Goal: Task Accomplishment & Management: Use online tool/utility

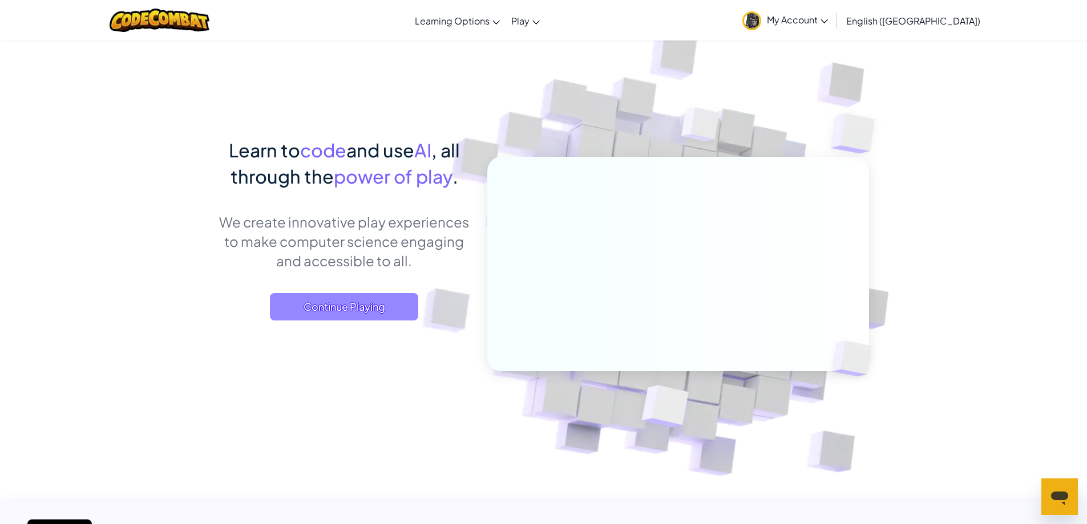
click at [351, 299] on span "Continue Playing" at bounding box center [344, 306] width 148 height 27
click at [374, 306] on span "Continue Playing" at bounding box center [344, 306] width 148 height 27
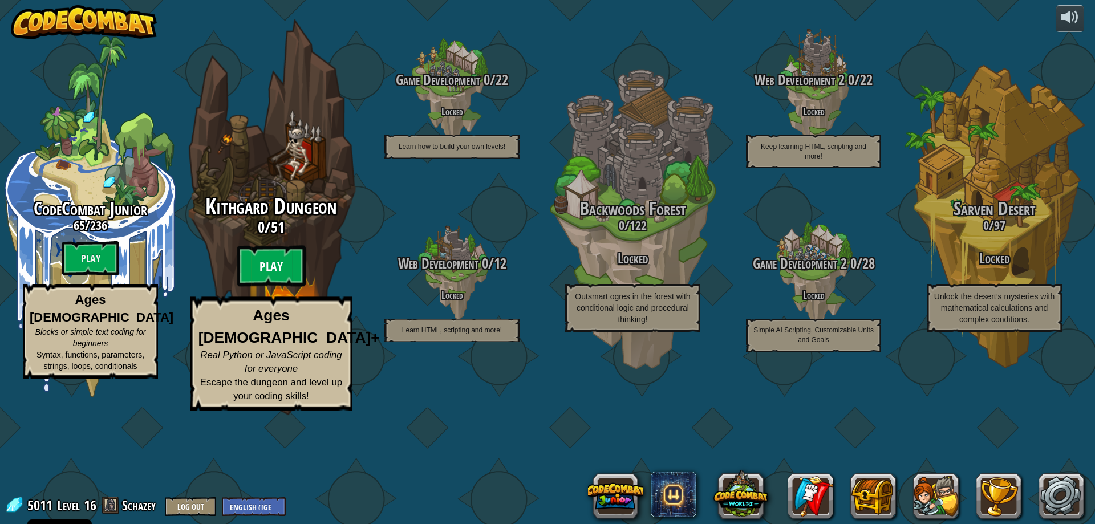
click at [283, 287] on btn "Play" at bounding box center [271, 266] width 68 height 41
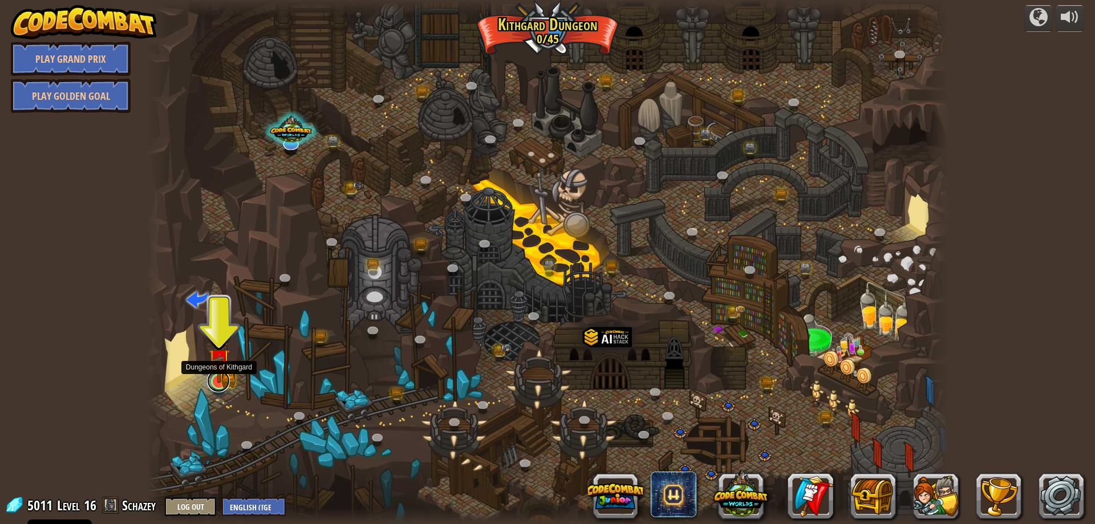
click at [216, 385] on link at bounding box center [218, 381] width 23 height 23
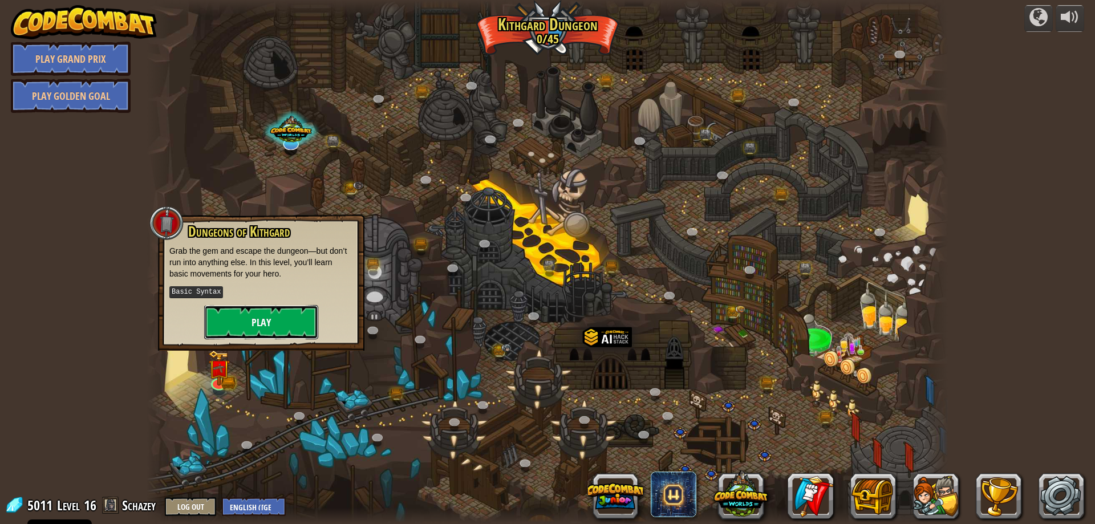
click at [286, 324] on button "Play" at bounding box center [261, 322] width 114 height 34
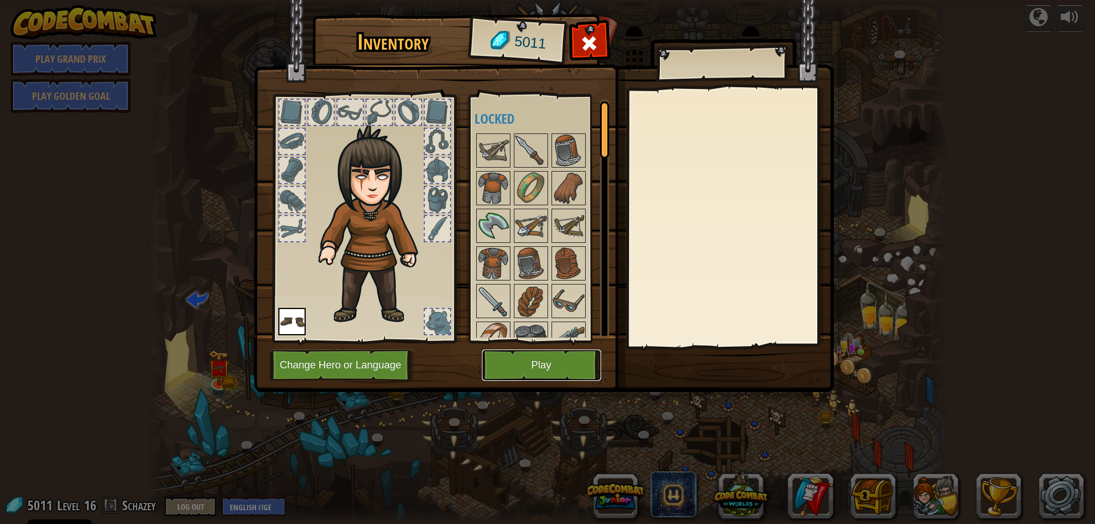
click at [543, 374] on button "Play" at bounding box center [541, 365] width 119 height 31
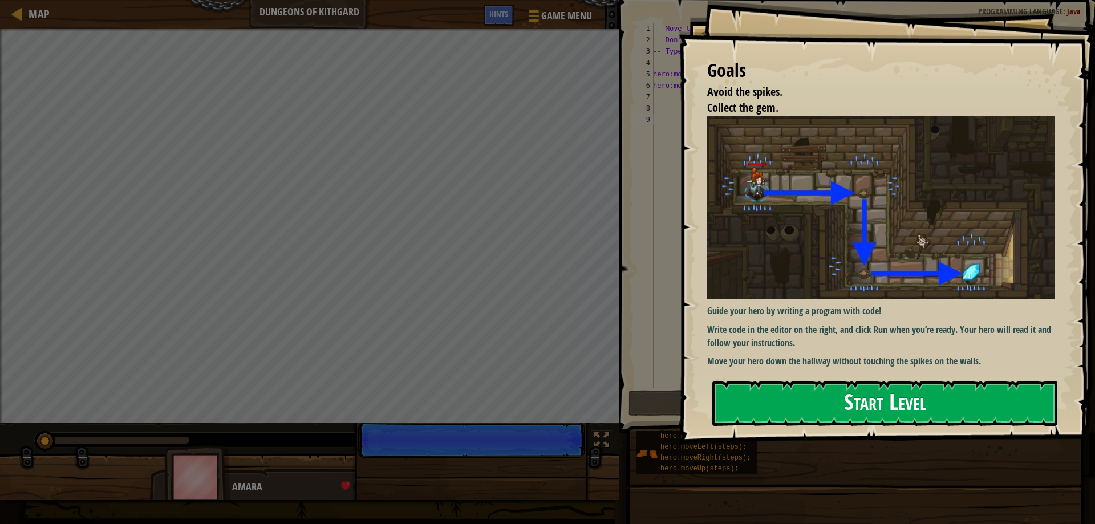
click at [824, 410] on button "Start Level" at bounding box center [885, 403] width 345 height 45
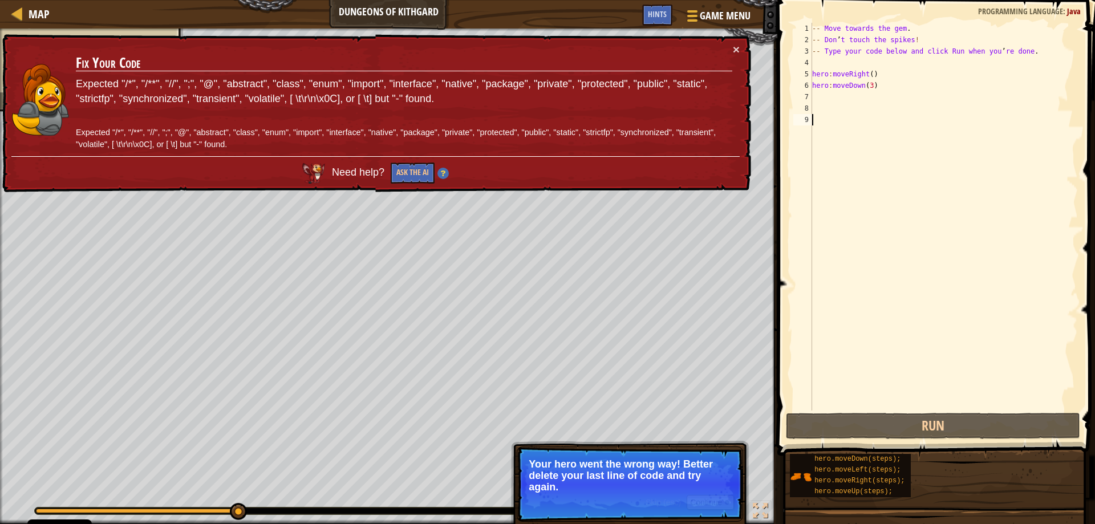
click at [880, 78] on div "-- Move towards the gem . -- Don ’ t touch the spikes ! -- Type your code below…" at bounding box center [944, 228] width 268 height 411
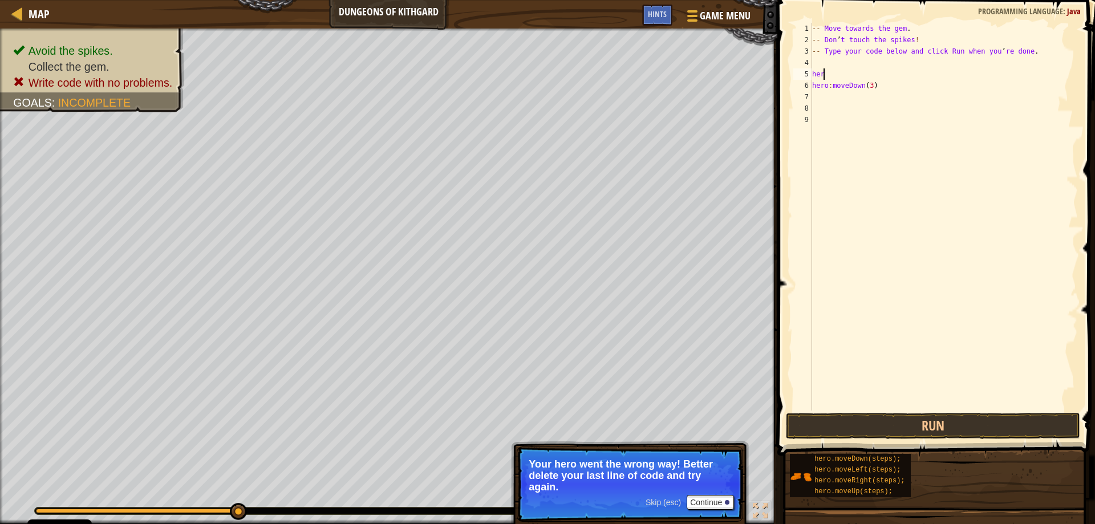
type textarea "h"
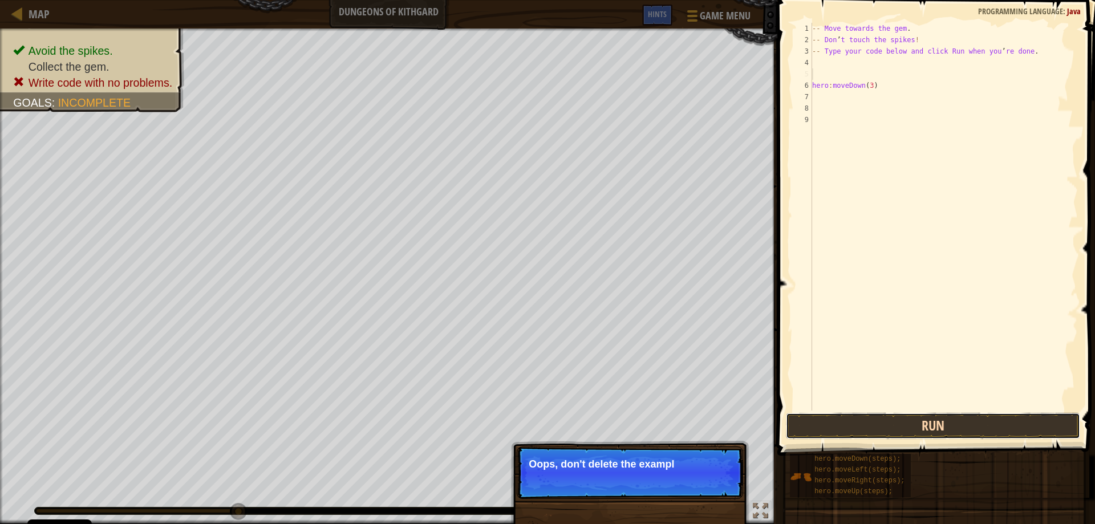
click at [935, 423] on button "Run" at bounding box center [933, 426] width 295 height 26
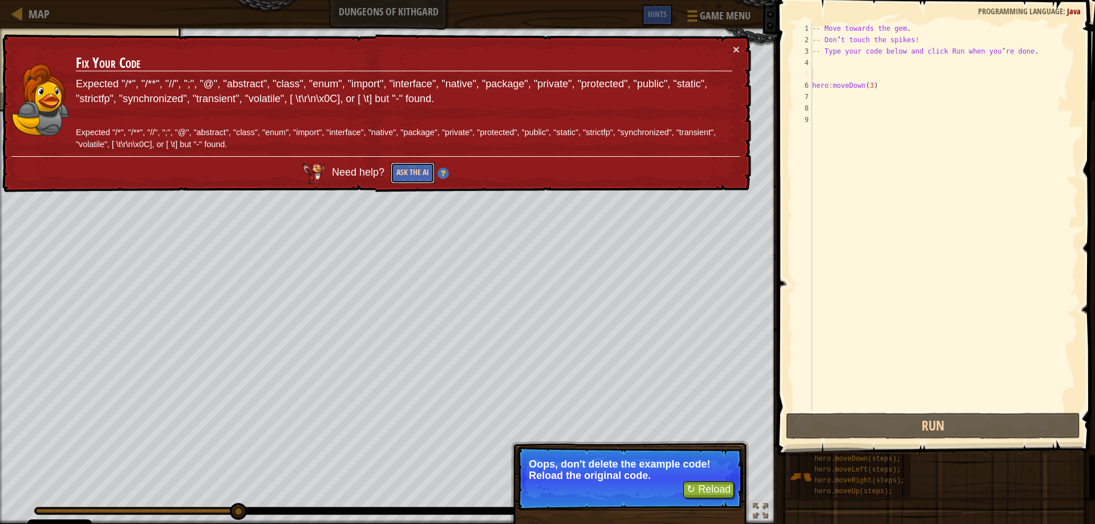
click at [407, 172] on button "Ask the AI" at bounding box center [413, 173] width 44 height 21
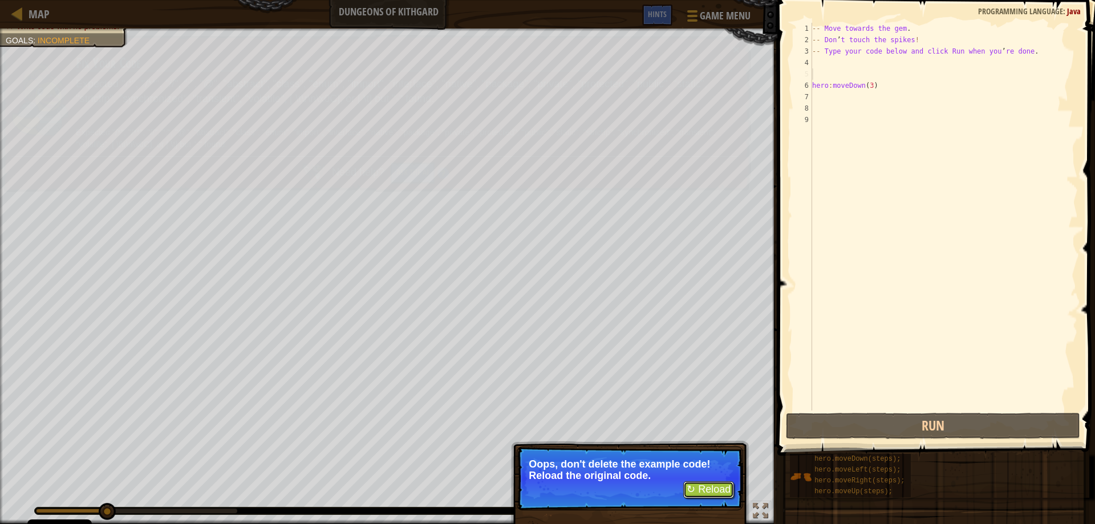
click at [704, 486] on button "↻ Reload" at bounding box center [709, 490] width 51 height 17
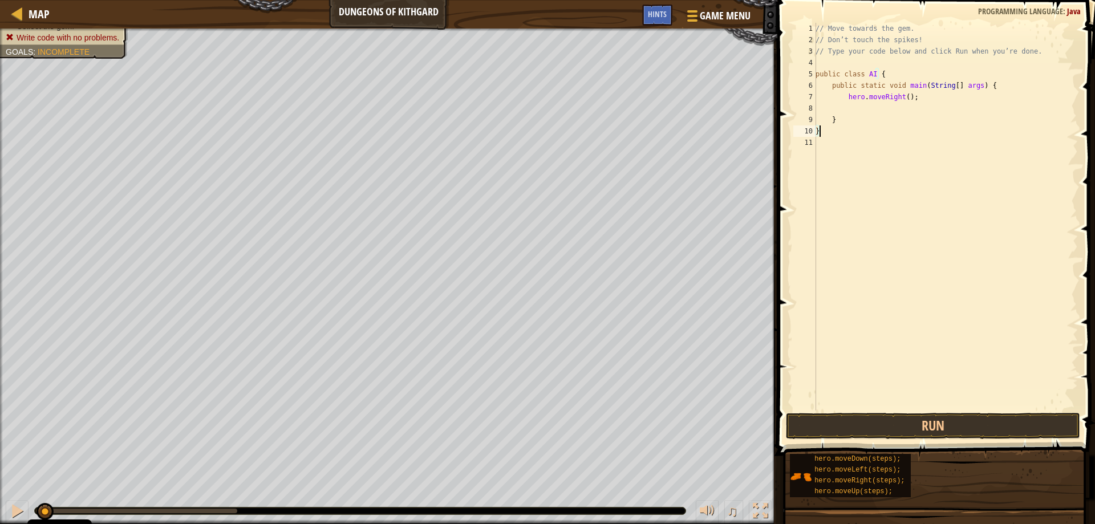
scroll to position [5, 0]
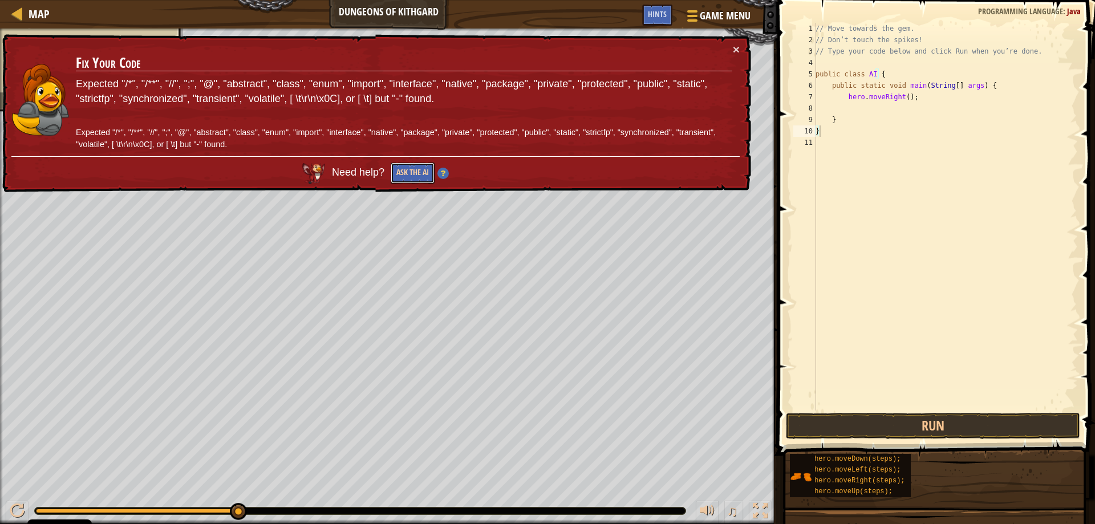
click at [416, 175] on button "Ask the AI" at bounding box center [413, 173] width 44 height 21
click at [418, 175] on button "Ask the AI" at bounding box center [413, 173] width 44 height 21
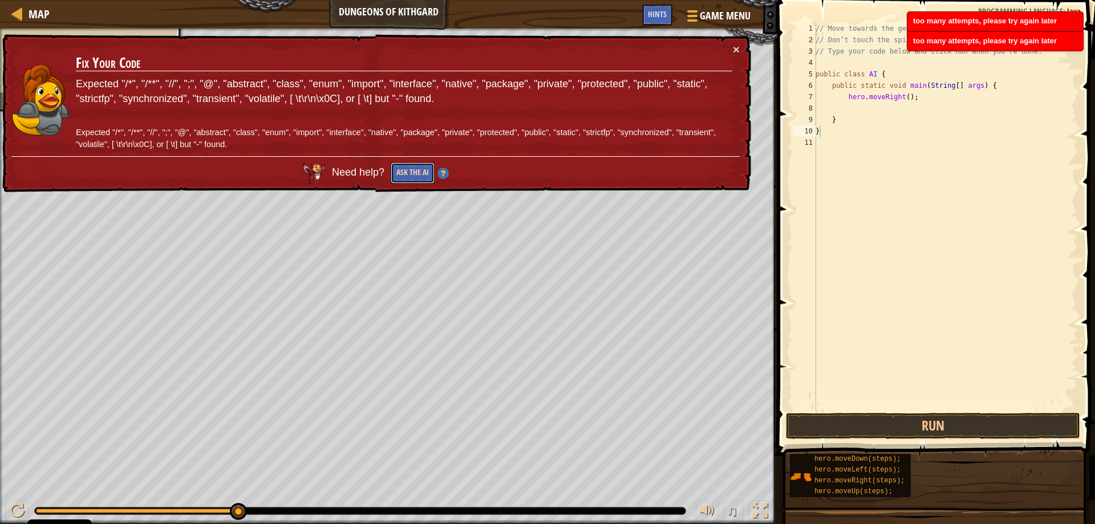
click at [418, 175] on button "Ask the AI" at bounding box center [413, 173] width 44 height 21
click at [887, 428] on button "Run" at bounding box center [933, 426] width 295 height 26
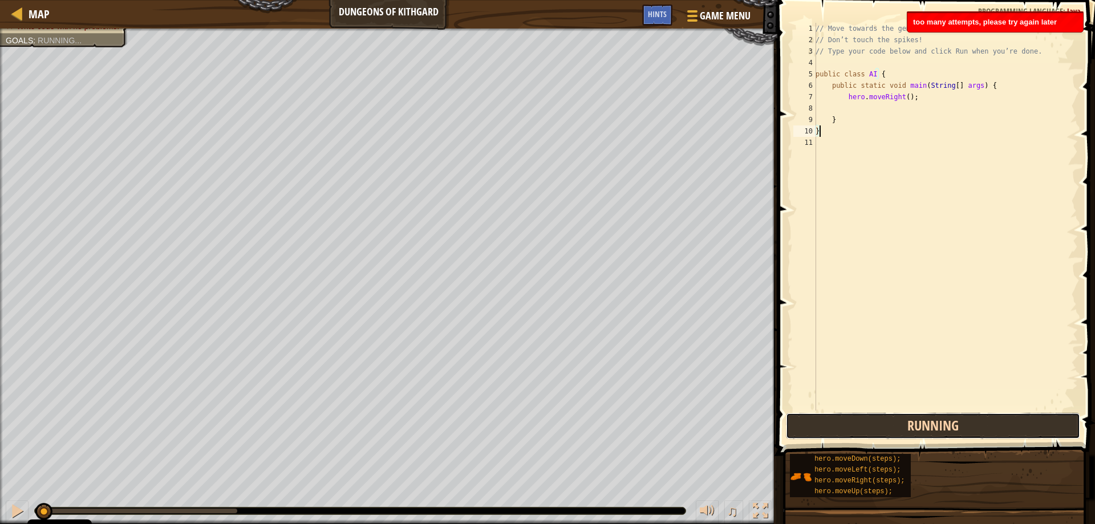
click at [887, 428] on button "Running" at bounding box center [933, 426] width 295 height 26
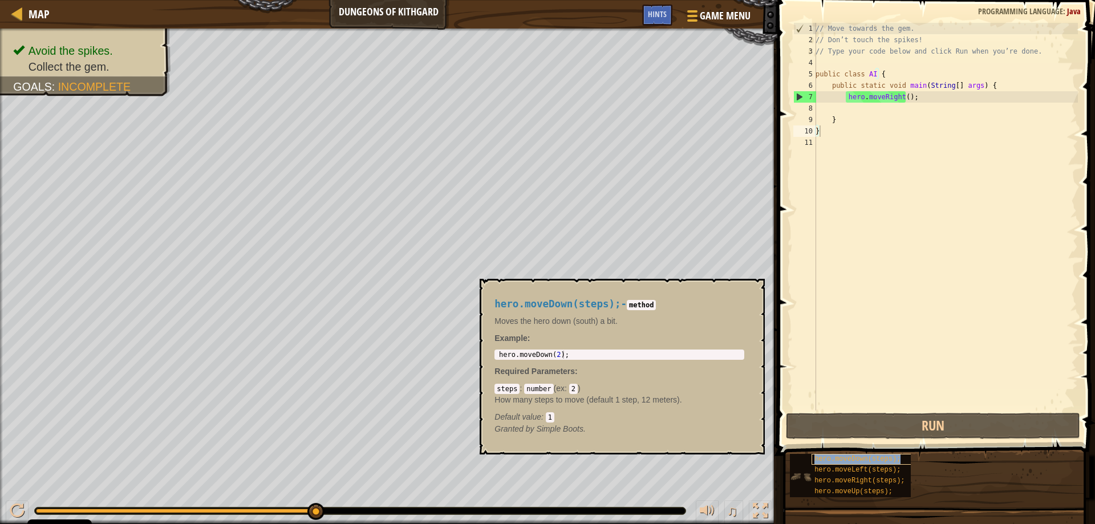
click at [864, 456] on span "hero.moveDown(steps);" at bounding box center [858, 459] width 86 height 8
type textarea "hero.moveDown(steps);"
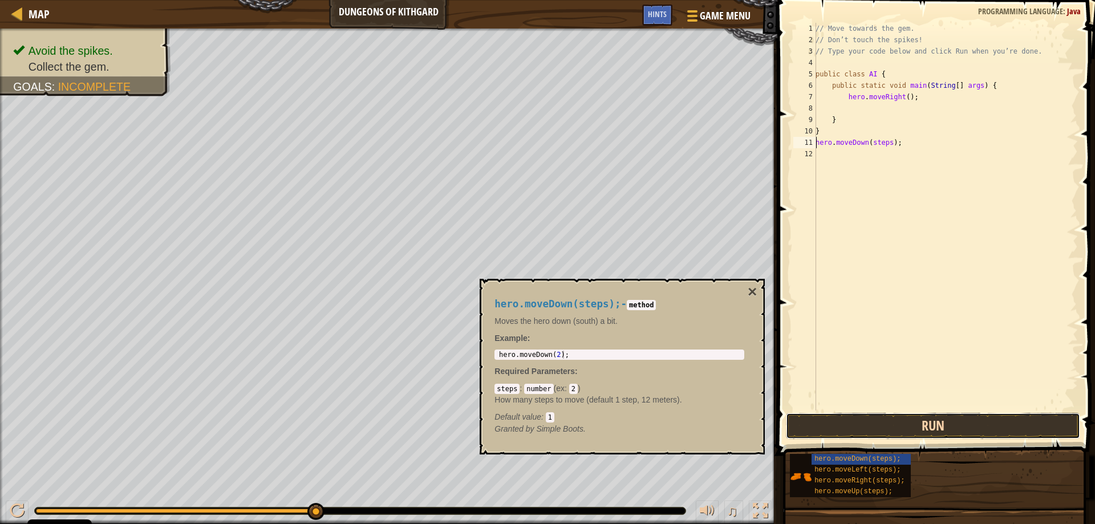
click at [891, 418] on button "Run" at bounding box center [933, 426] width 295 height 26
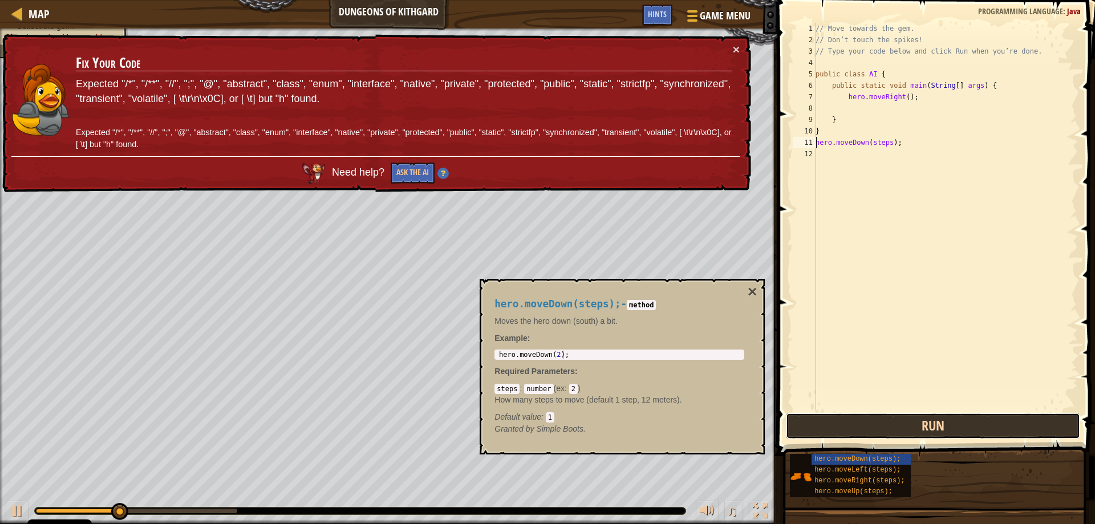
click at [891, 418] on button "Run" at bounding box center [933, 426] width 295 height 26
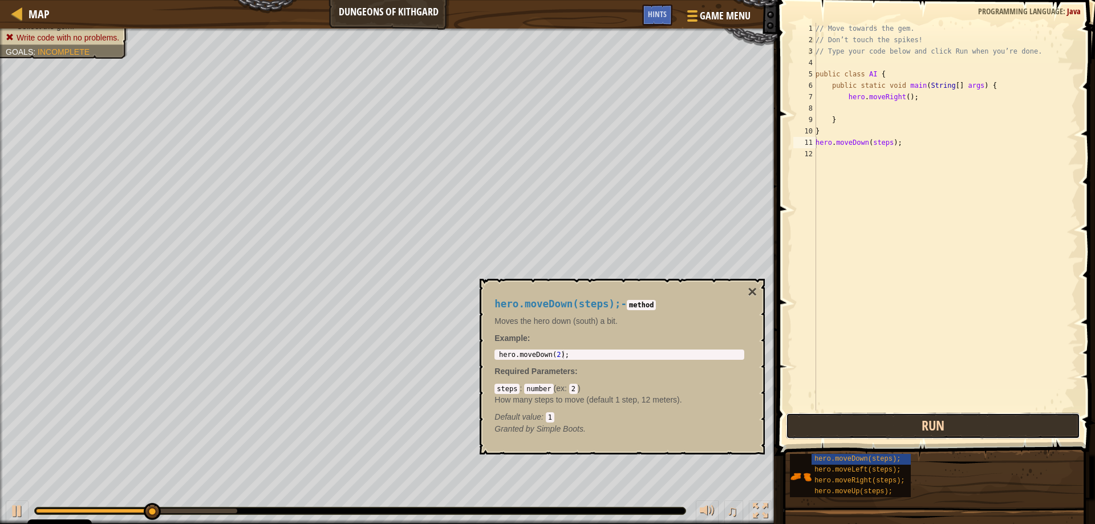
click at [891, 418] on button "Run" at bounding box center [933, 426] width 295 height 26
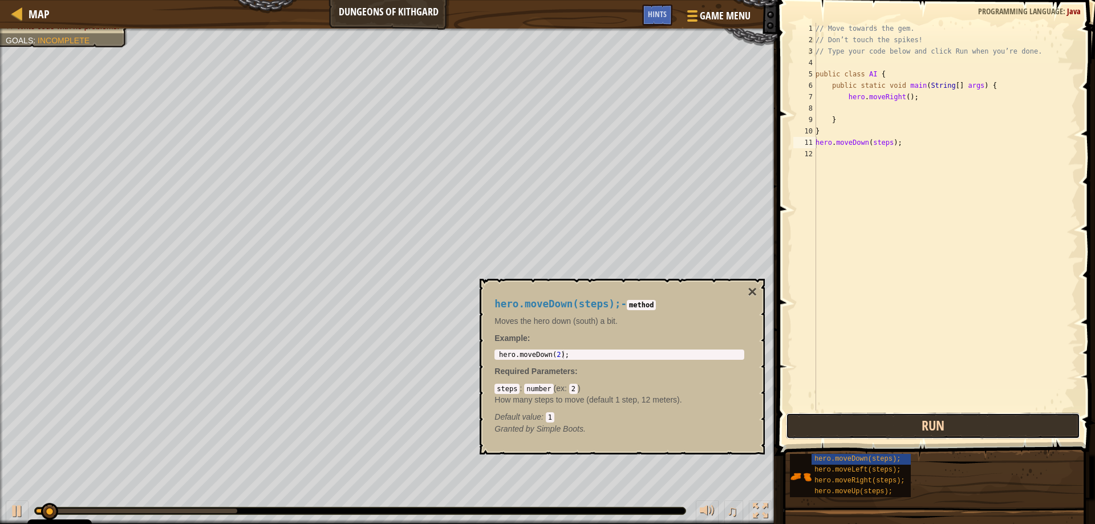
click at [891, 418] on button "Run" at bounding box center [933, 426] width 295 height 26
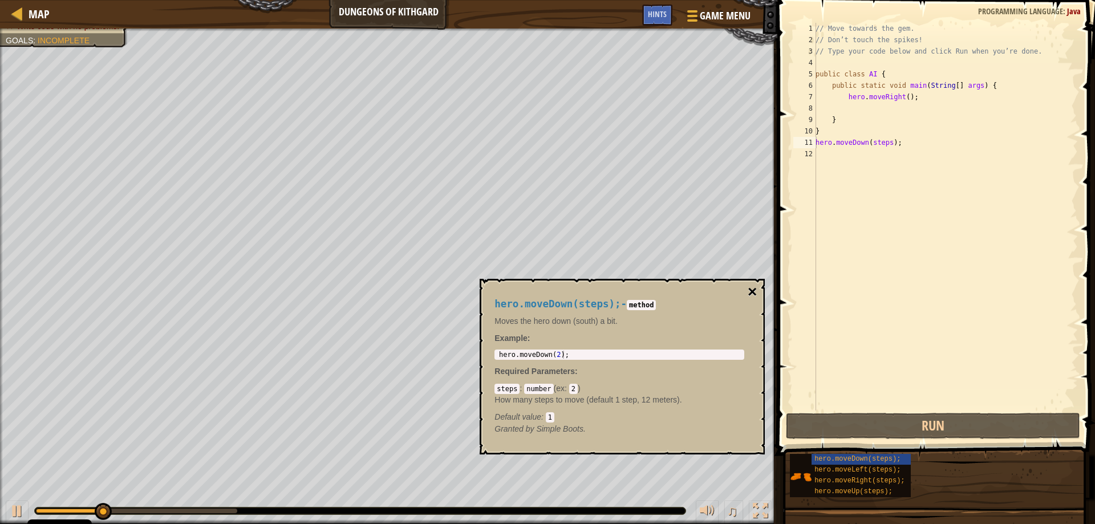
click at [753, 290] on button "×" at bounding box center [752, 292] width 9 height 16
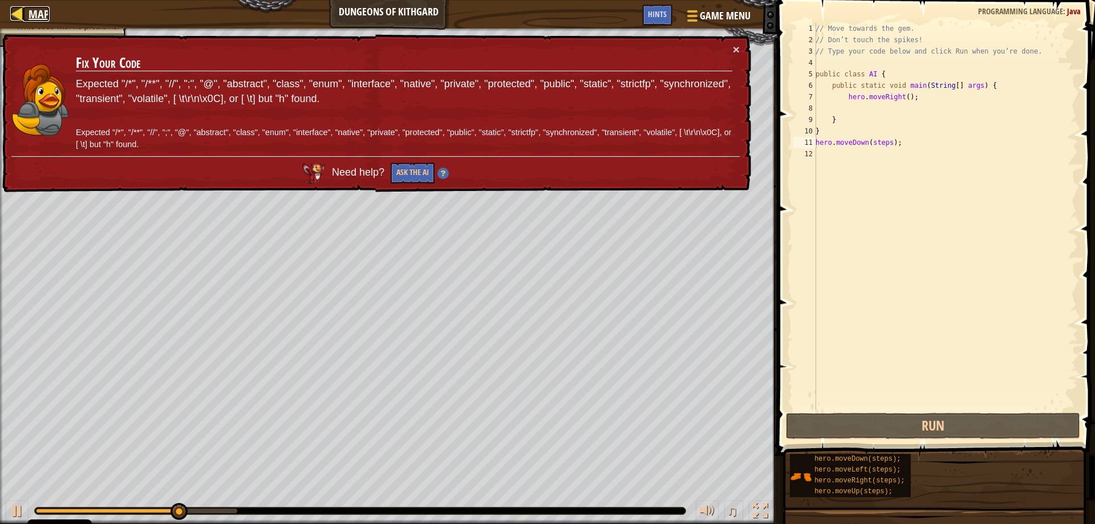
click at [24, 9] on div at bounding box center [17, 13] width 14 height 14
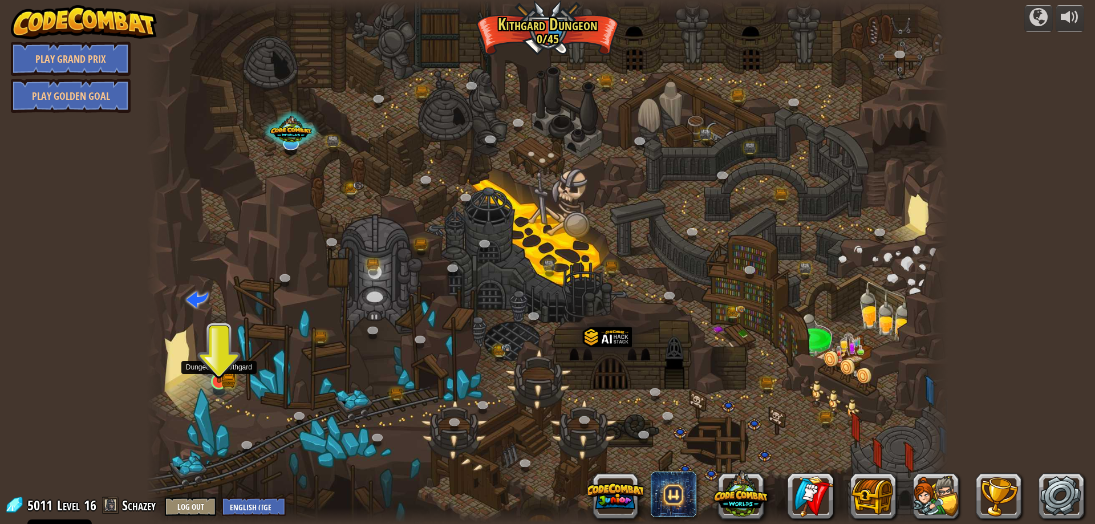
click at [212, 377] on img at bounding box center [219, 359] width 22 height 47
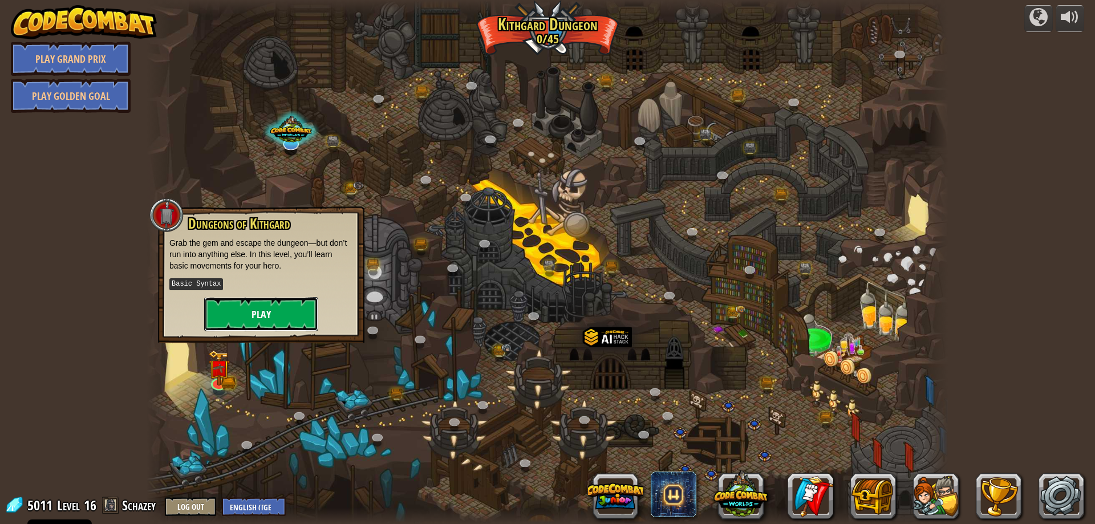
click at [261, 309] on button "Play" at bounding box center [261, 314] width 114 height 34
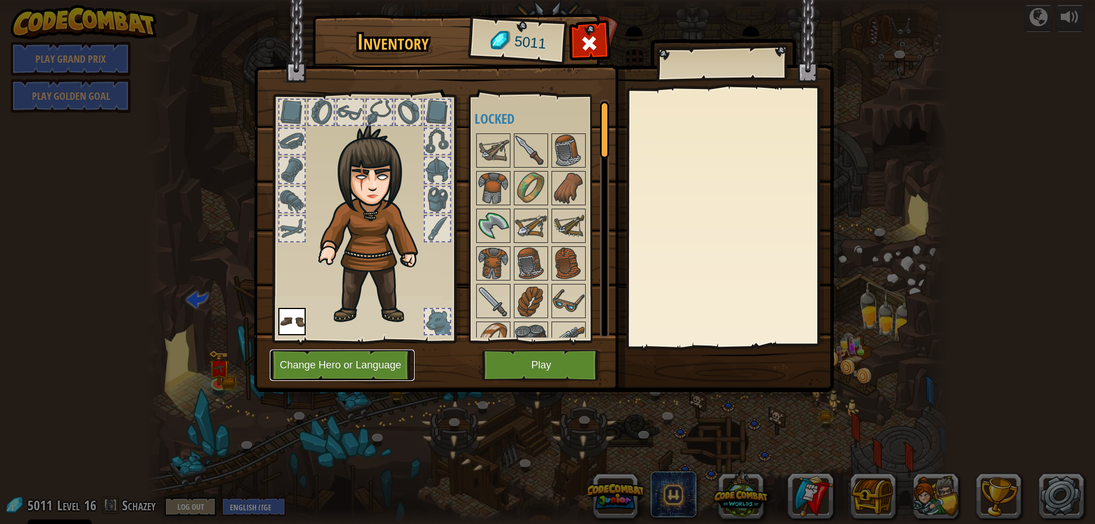
click at [350, 365] on button "Change Hero or Language" at bounding box center [342, 365] width 145 height 31
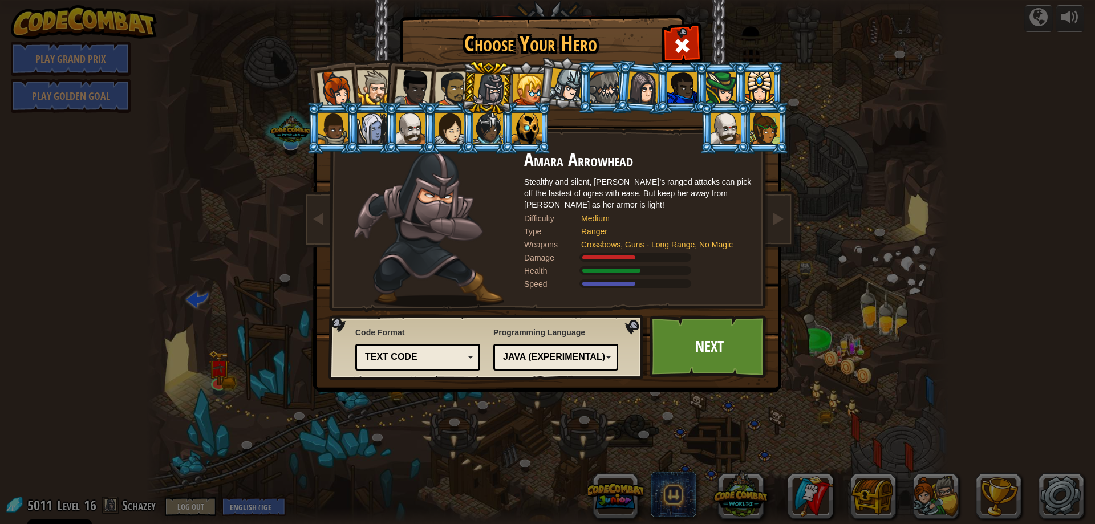
click at [541, 353] on div "Java (Experimental)" at bounding box center [552, 357] width 99 height 13
click at [672, 338] on link "Next" at bounding box center [709, 347] width 119 height 63
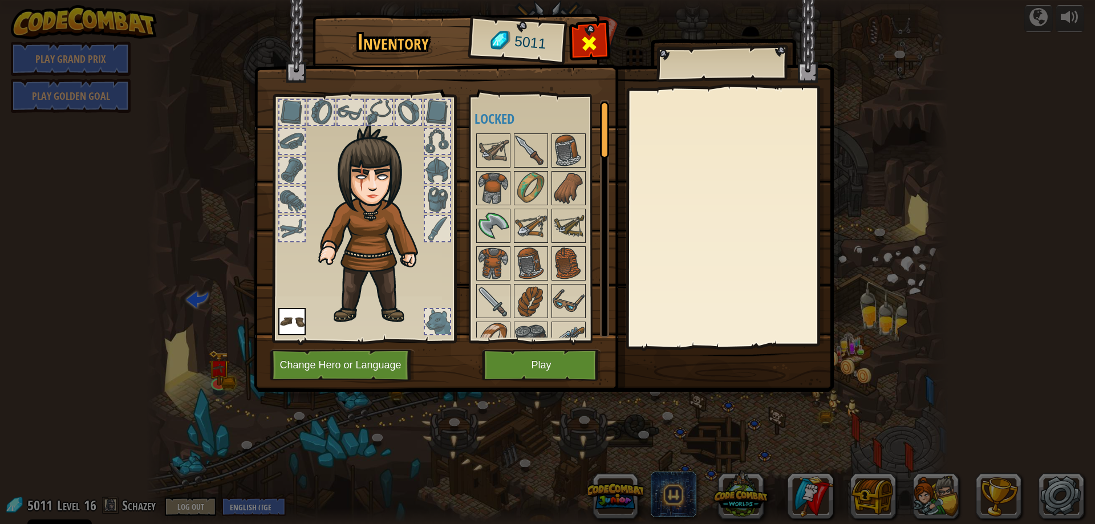
click at [588, 47] on span at bounding box center [589, 43] width 18 height 18
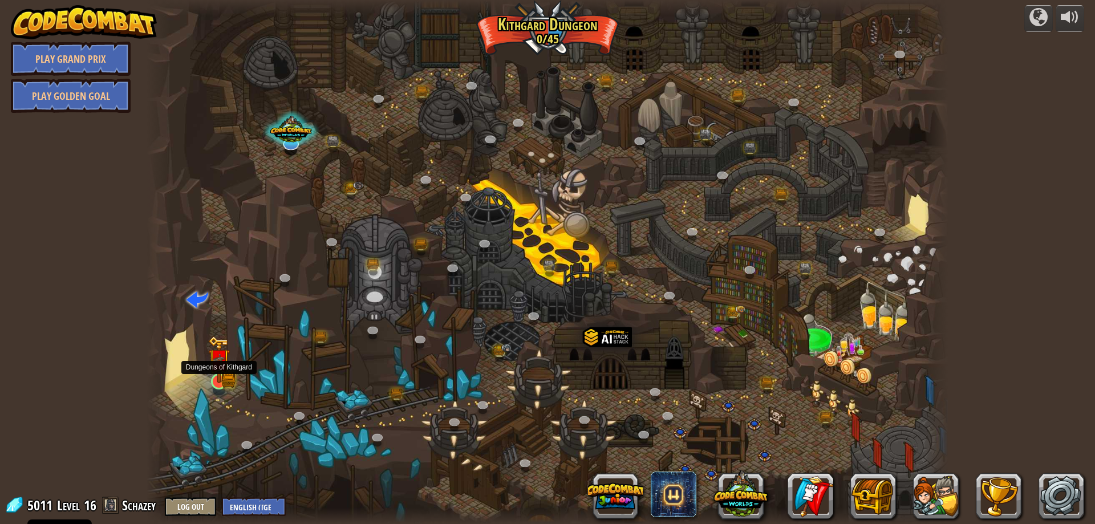
click at [215, 383] on img at bounding box center [219, 359] width 22 height 47
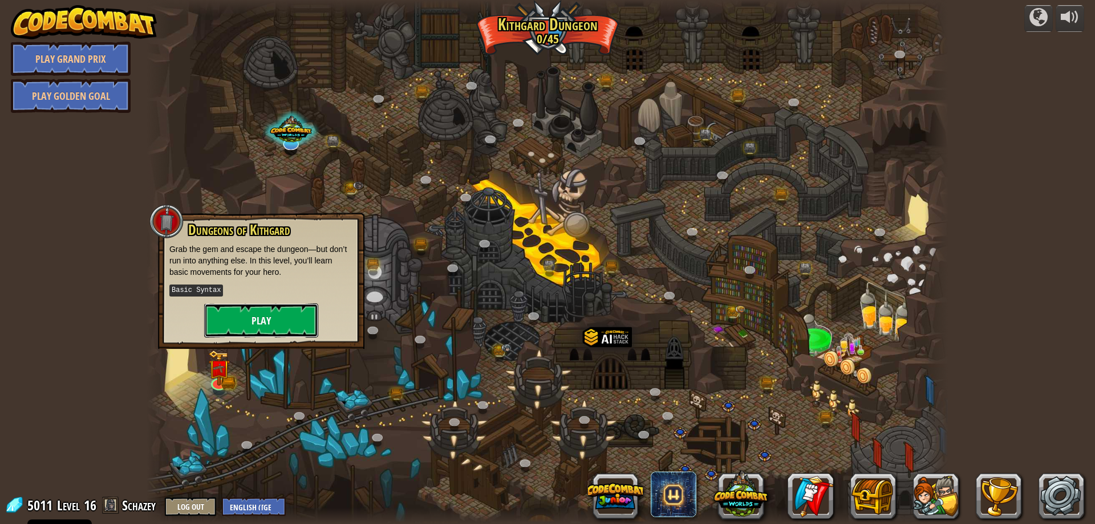
click at [264, 322] on button "Play" at bounding box center [261, 321] width 114 height 34
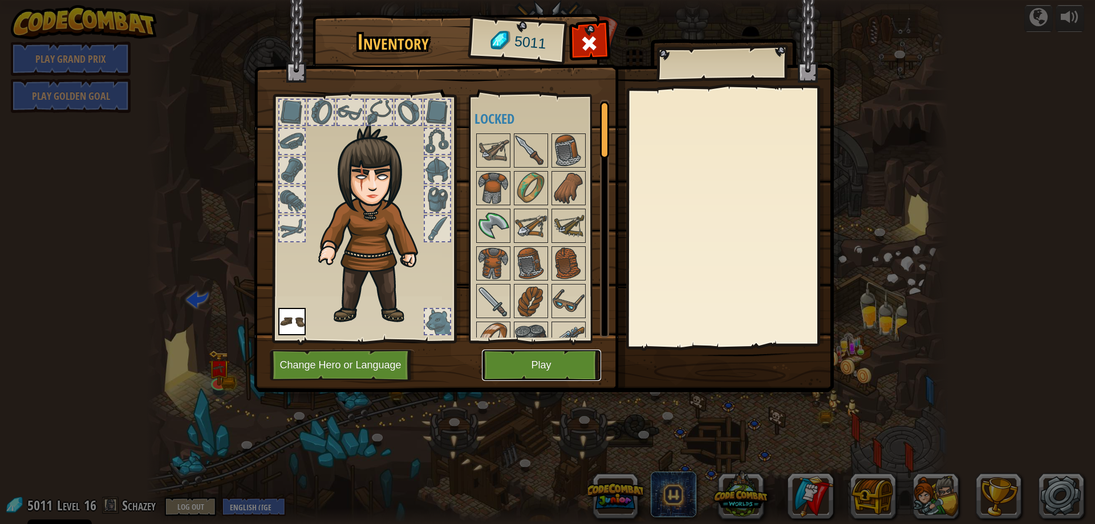
click at [515, 365] on button "Play" at bounding box center [541, 365] width 119 height 31
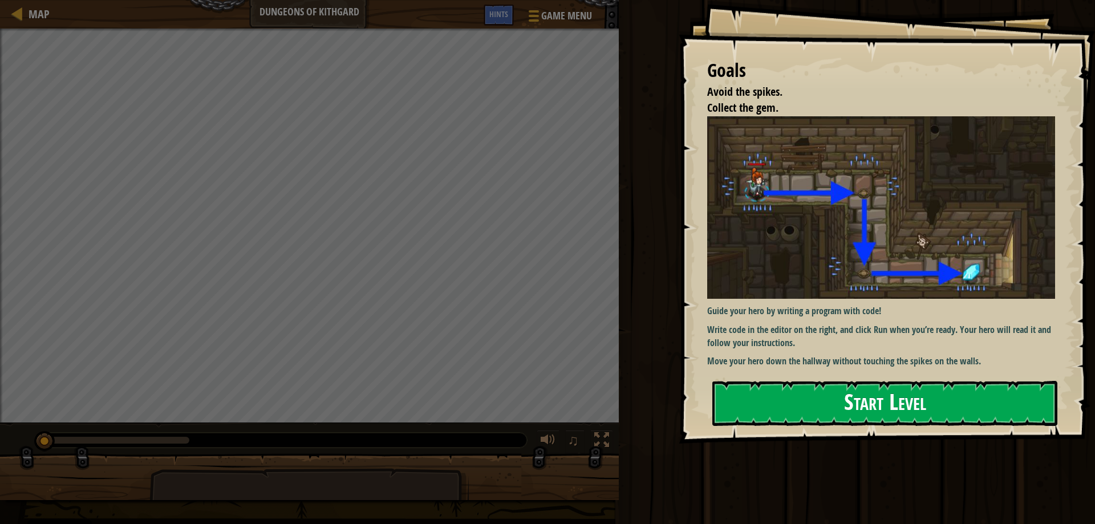
click at [902, 405] on button "Start Level" at bounding box center [885, 403] width 345 height 45
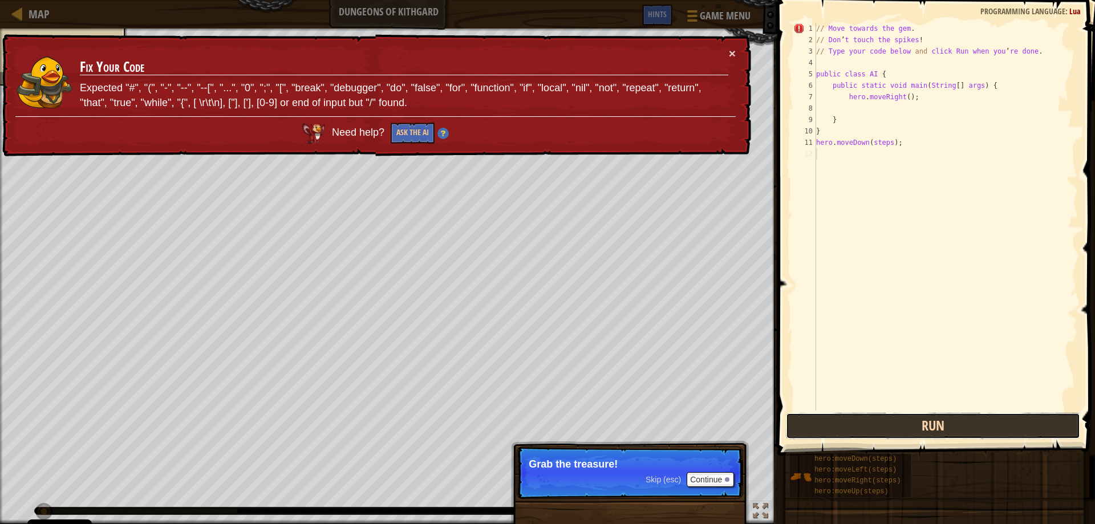
click at [876, 422] on button "Run" at bounding box center [933, 426] width 295 height 26
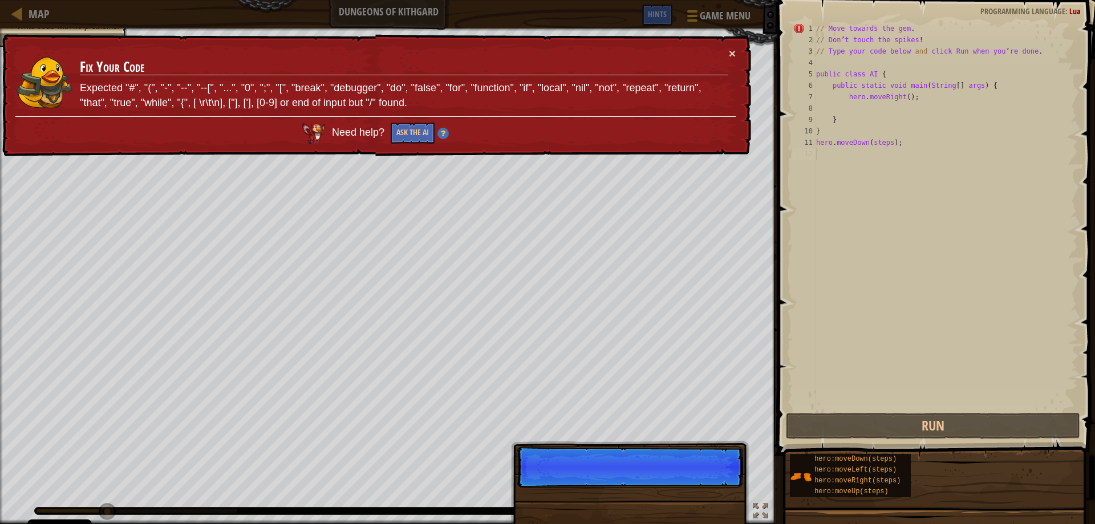
scroll to position [5, 0]
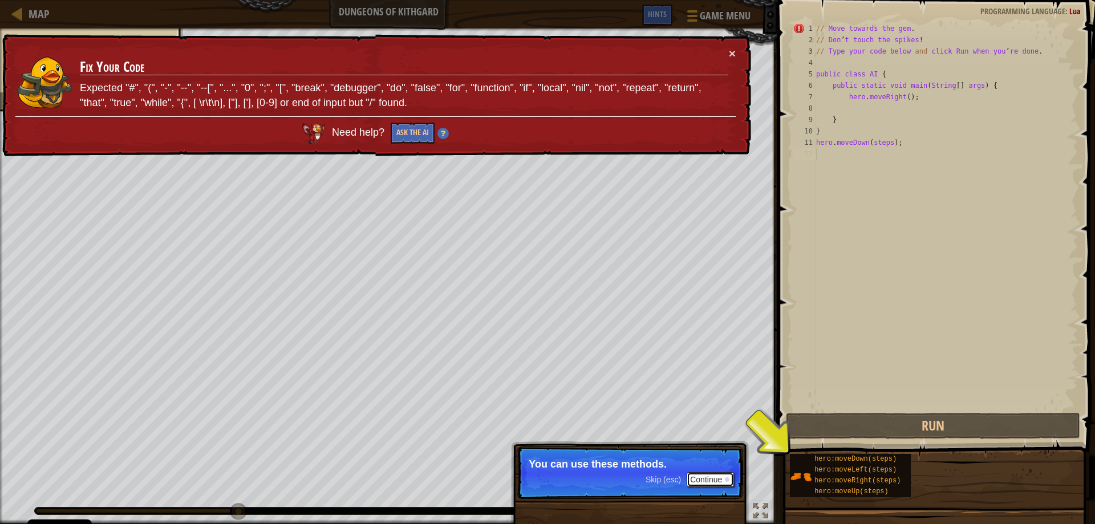
click at [723, 476] on button "Continue" at bounding box center [710, 479] width 47 height 15
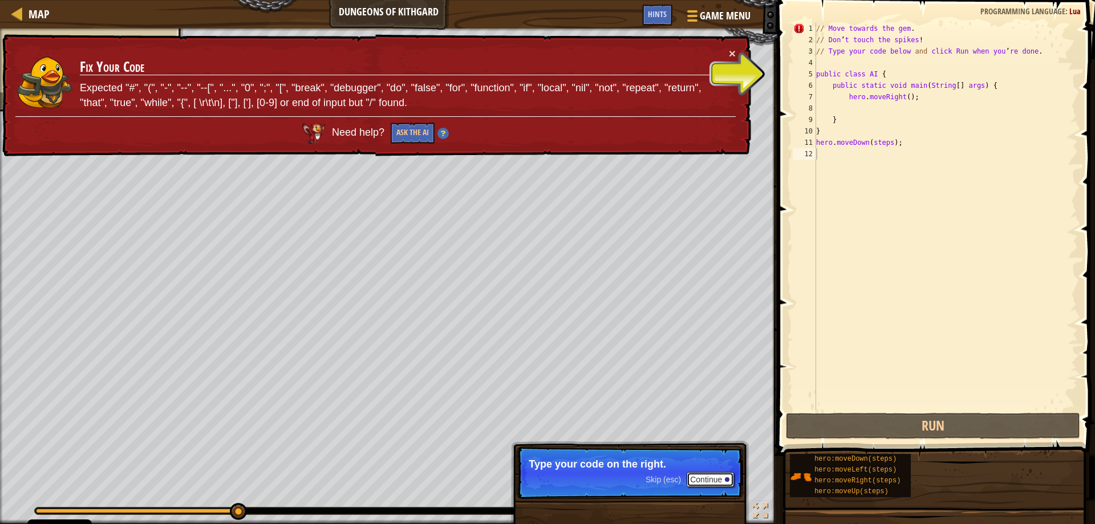
click at [704, 480] on button "Continue" at bounding box center [710, 479] width 47 height 15
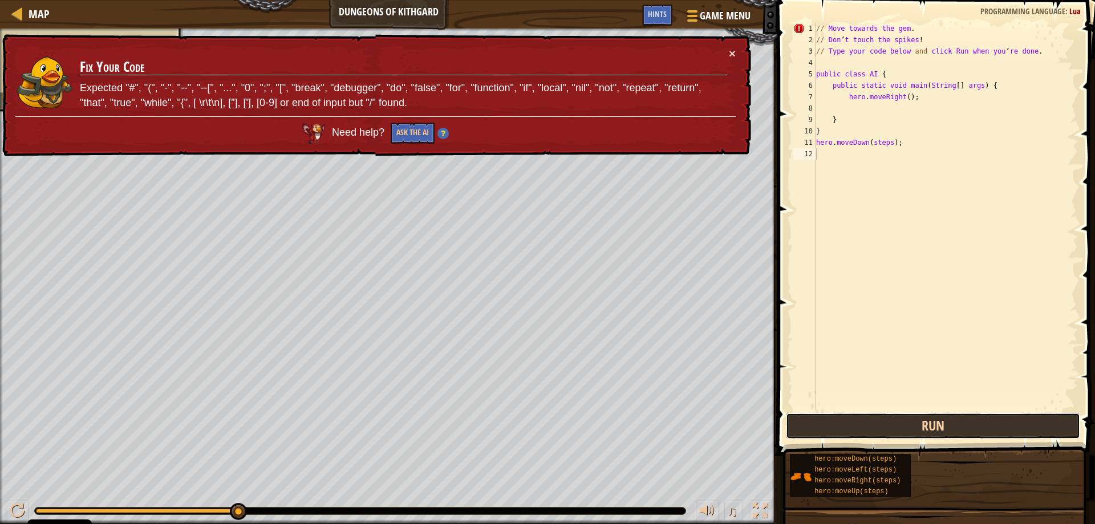
click at [824, 426] on button "Run" at bounding box center [933, 426] width 295 height 26
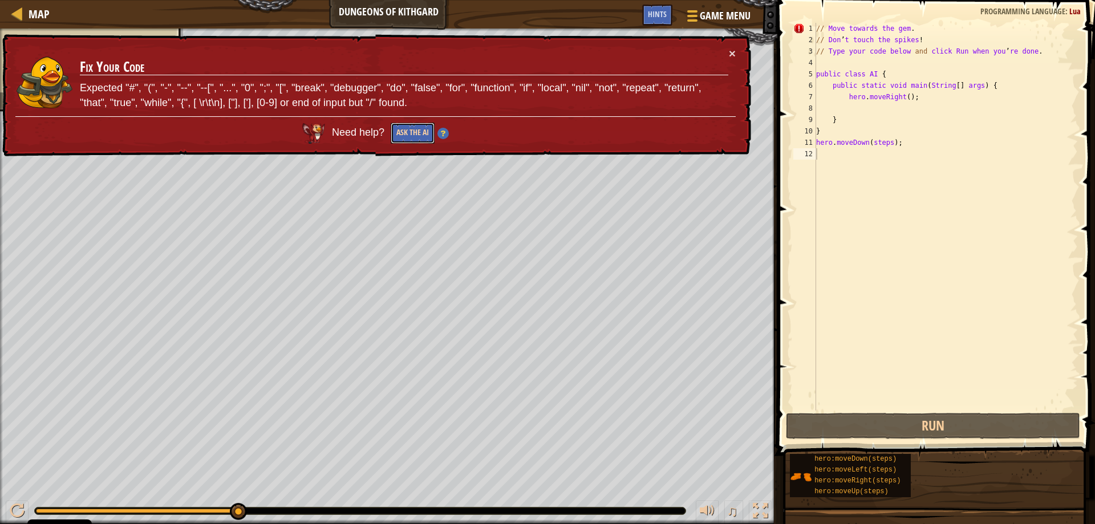
click at [391, 129] on button "Ask the AI" at bounding box center [413, 133] width 44 height 21
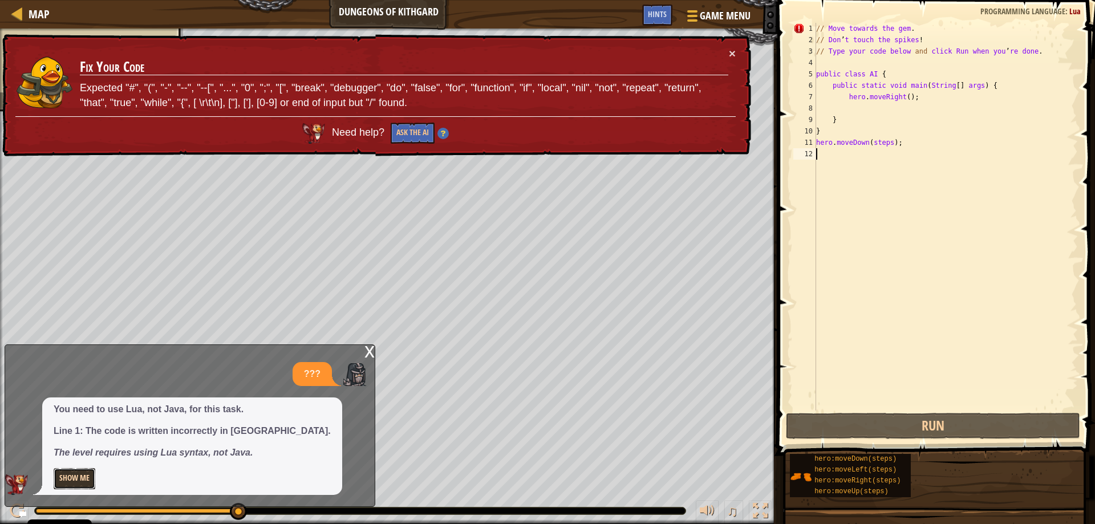
click at [77, 483] on button "Show Me" at bounding box center [75, 478] width 42 height 21
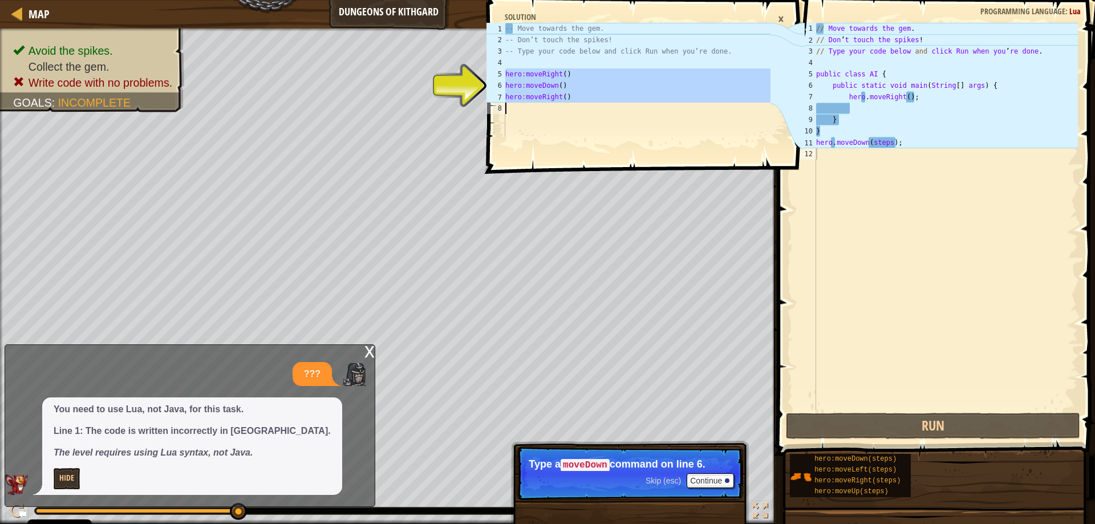
drag, startPoint x: 506, startPoint y: 72, endPoint x: 587, endPoint y: 117, distance: 92.9
click at [587, 117] on div "-- Move towards the gem. -- Don’t touch the spikes! -- Type your code below and…" at bounding box center [637, 91] width 268 height 137
type textarea "hero:moveRight()"
click at [826, 155] on div "// Move towards the gem . // Don ’ t touch the spikes ! // Type your code below…" at bounding box center [946, 228] width 264 height 411
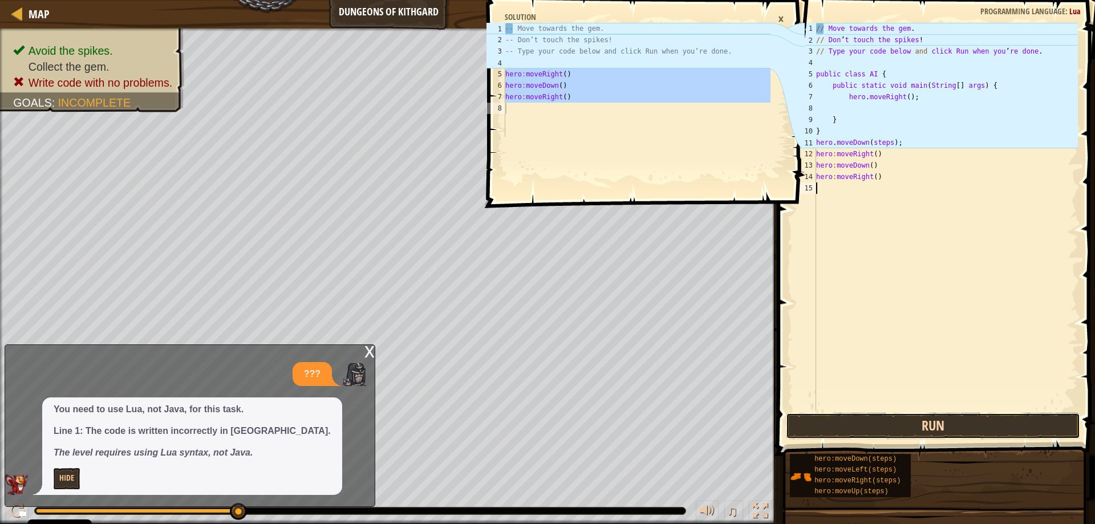
click at [883, 425] on button "Run" at bounding box center [933, 426] width 295 height 26
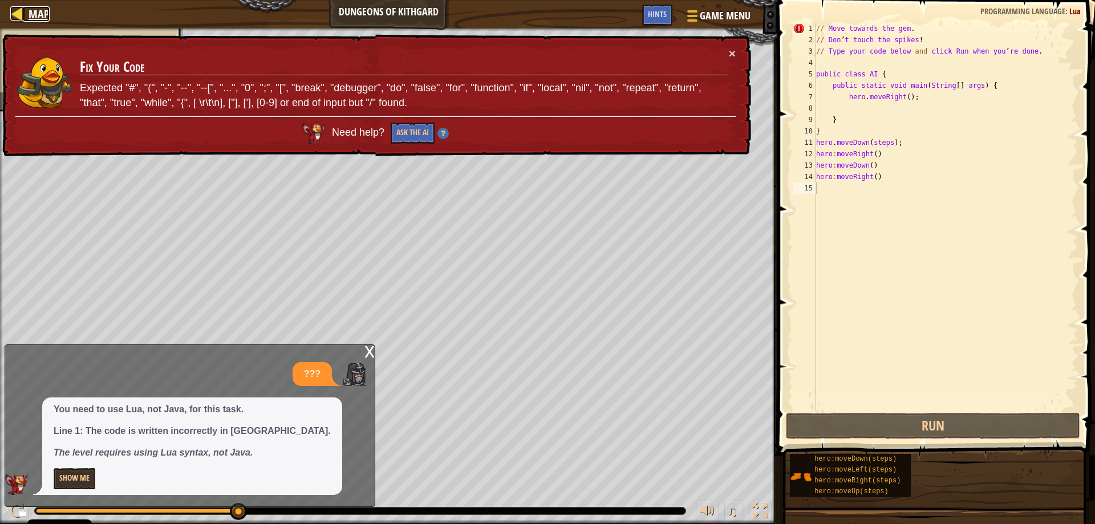
click at [25, 18] on link "Map" at bounding box center [36, 13] width 27 height 15
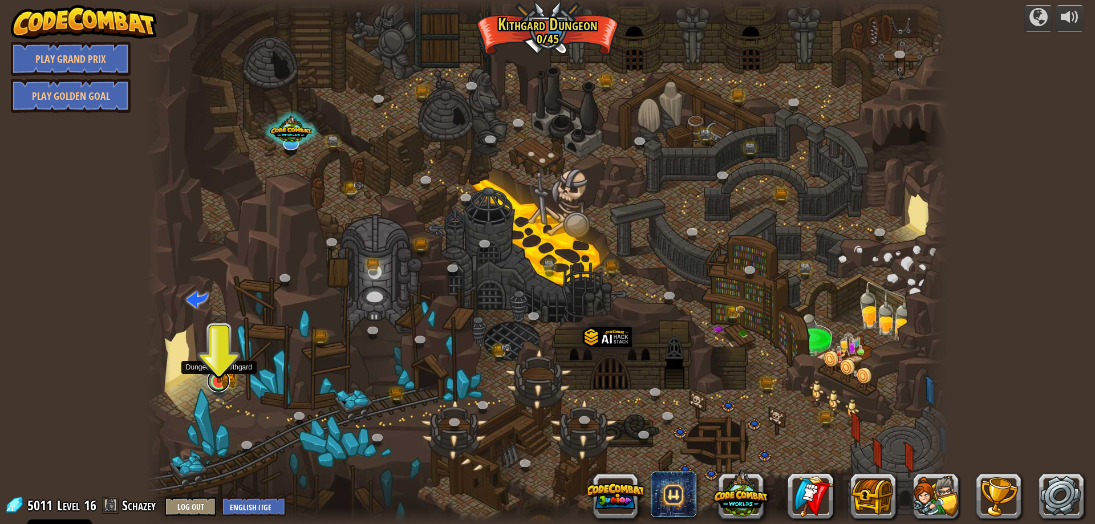
click at [215, 389] on link at bounding box center [218, 381] width 23 height 23
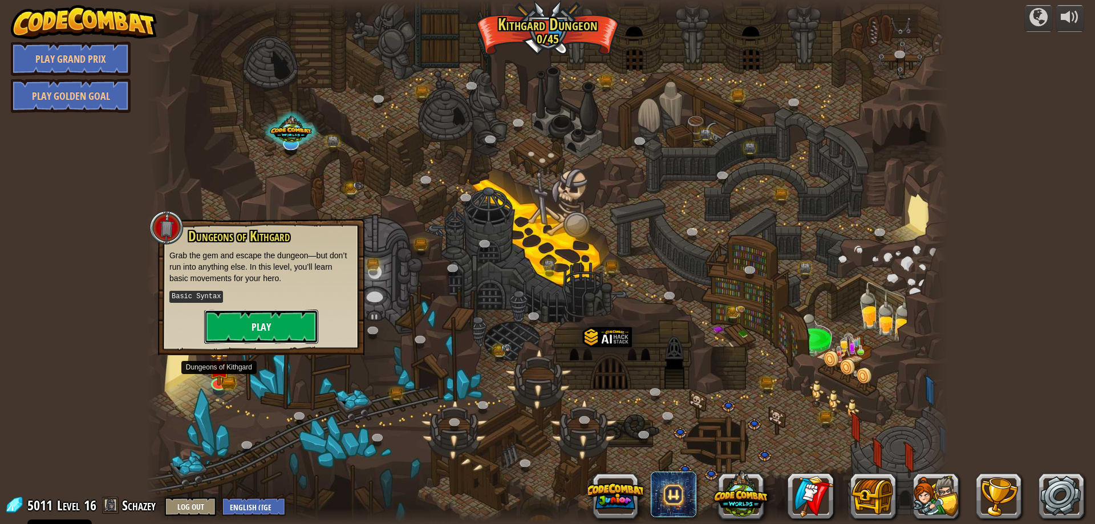
click at [238, 331] on button "Play" at bounding box center [261, 327] width 114 height 34
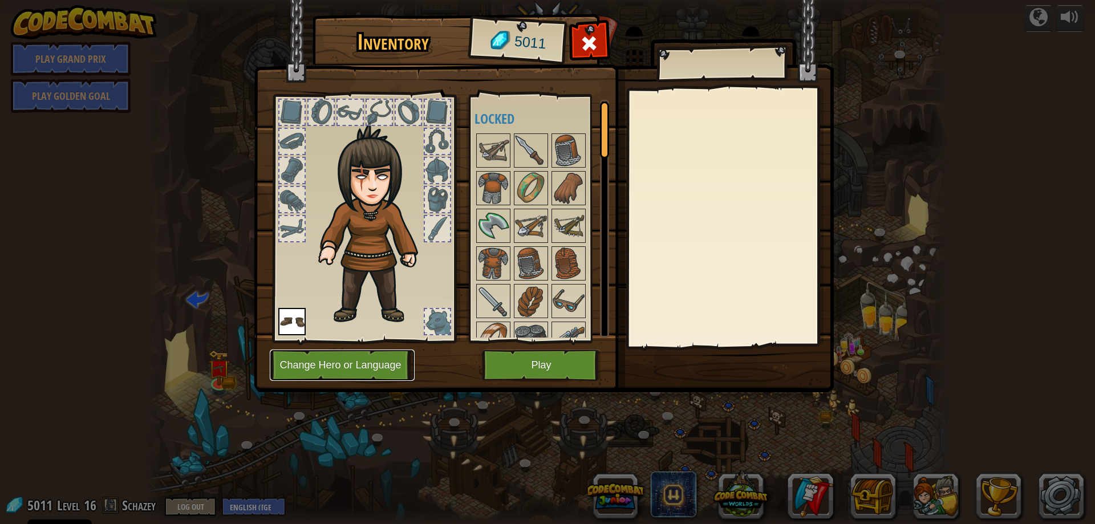
click at [362, 371] on button "Change Hero or Language" at bounding box center [342, 365] width 145 height 31
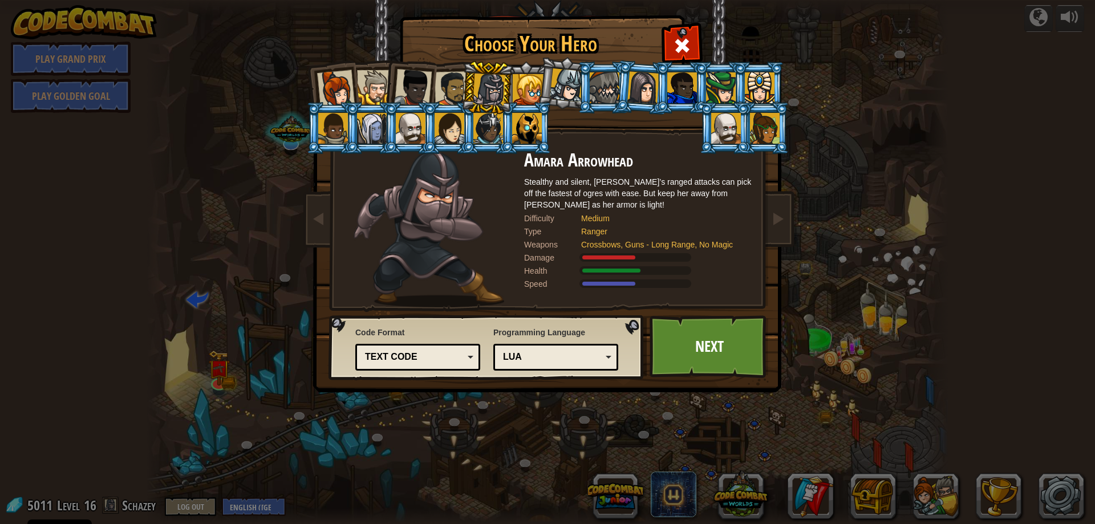
click at [526, 351] on div "Lua" at bounding box center [552, 357] width 99 height 13
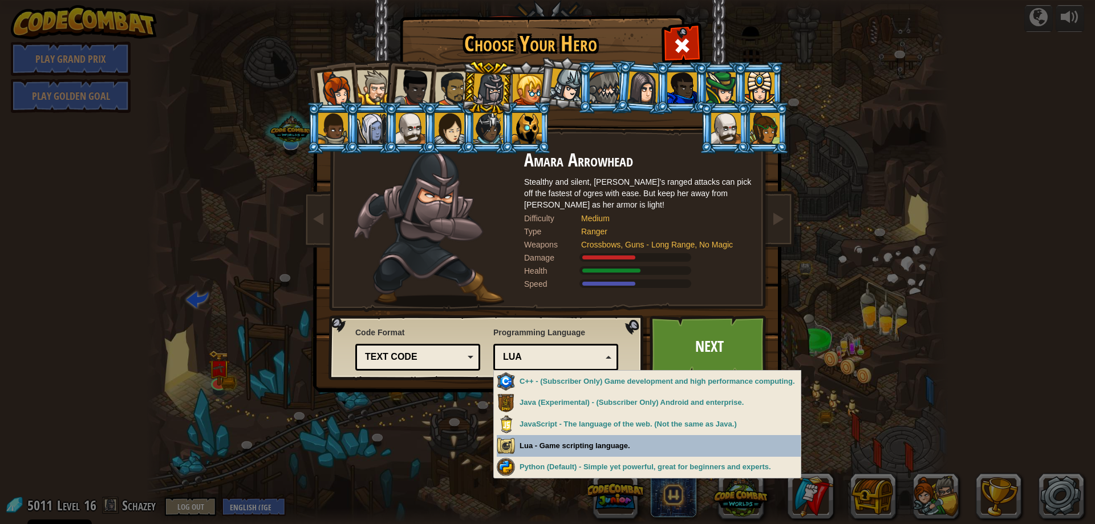
click at [548, 448] on div "Choose Your Hero 5011 Captain Anya Weston Anya is a no-nonsense leader who isn'…" at bounding box center [547, 262] width 1095 height 524
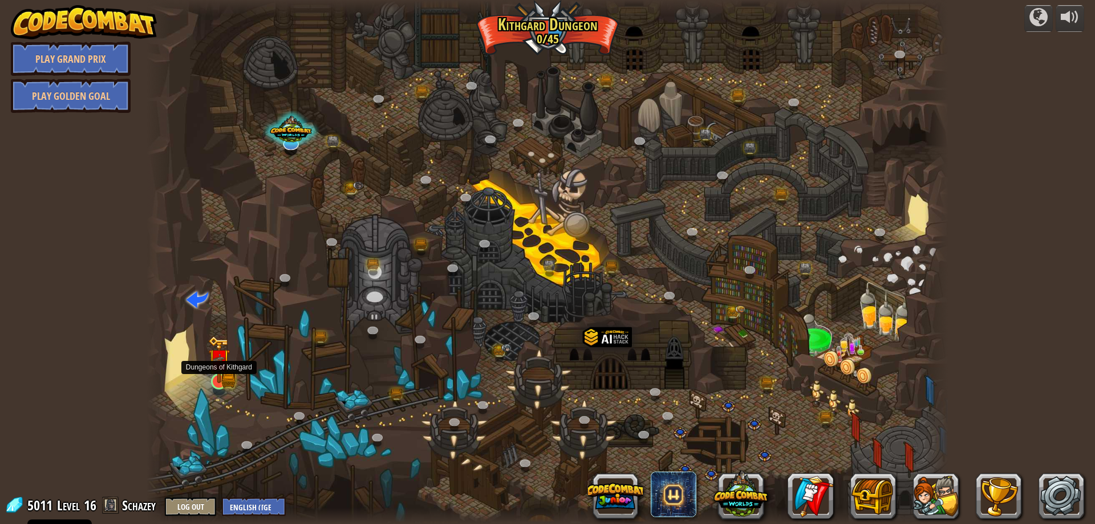
click at [217, 384] on div at bounding box center [219, 382] width 16 height 16
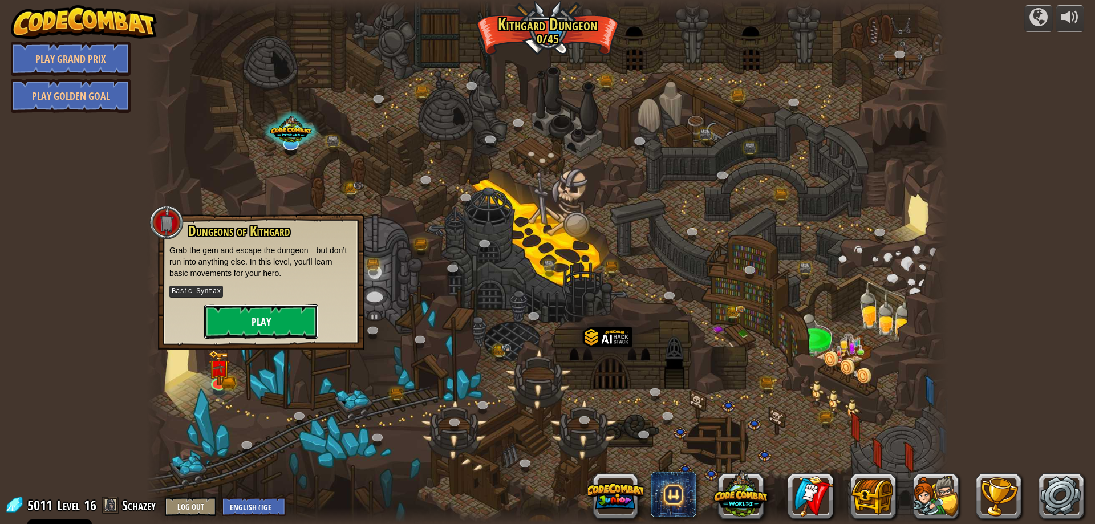
click at [245, 325] on button "Play" at bounding box center [261, 322] width 114 height 34
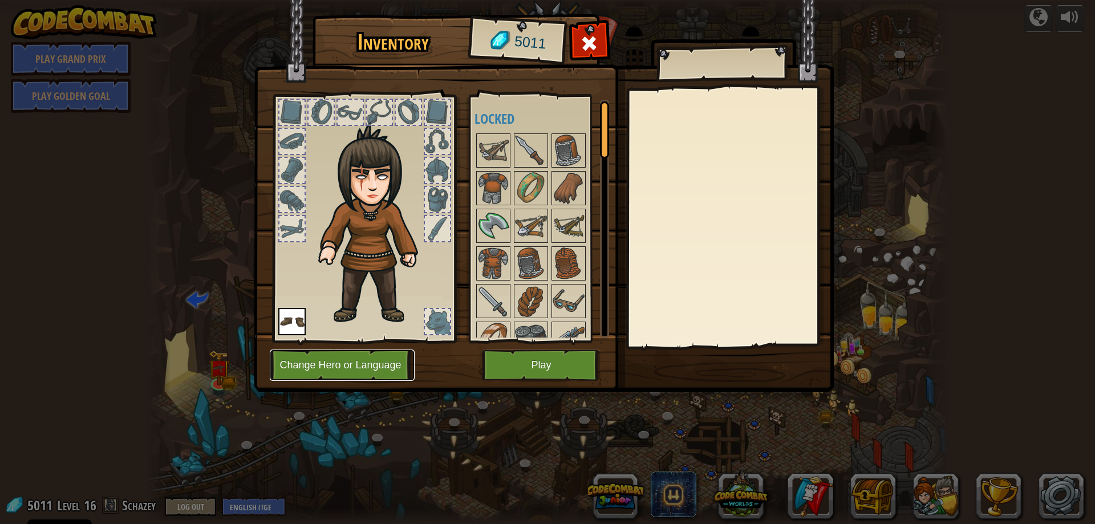
click at [354, 363] on button "Change Hero or Language" at bounding box center [342, 365] width 145 height 31
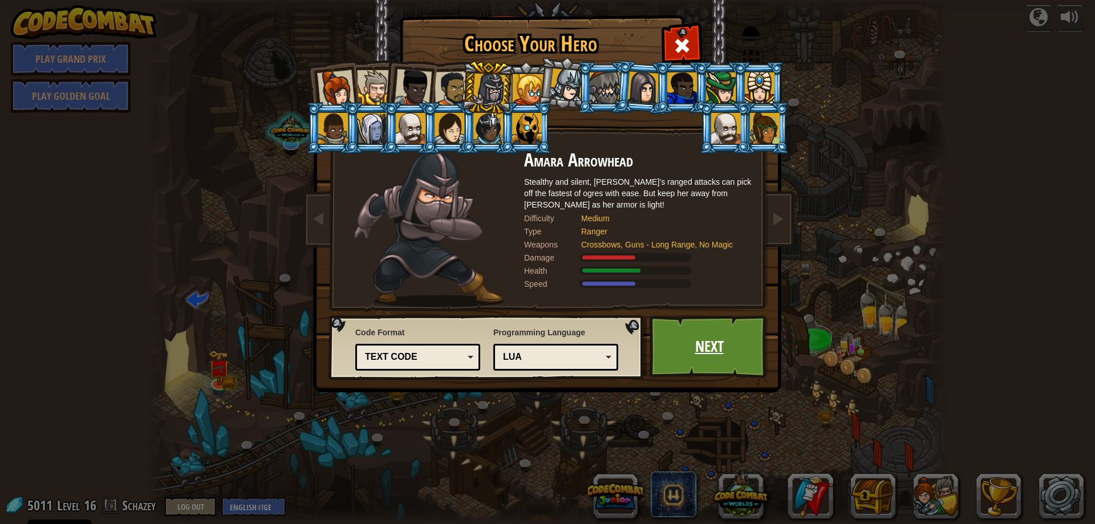
click at [733, 351] on link "Next" at bounding box center [709, 347] width 119 height 63
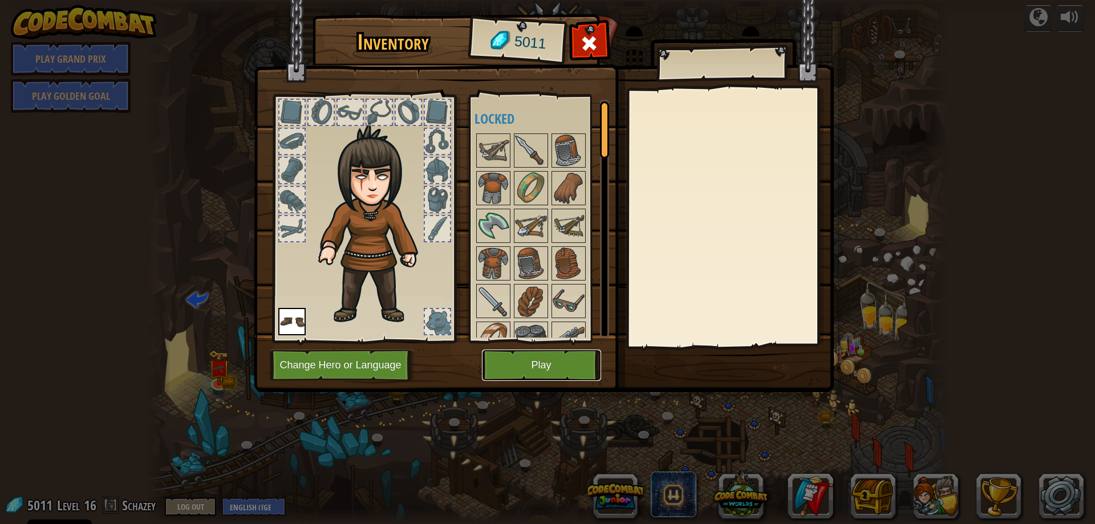
click at [534, 360] on button "Play" at bounding box center [541, 365] width 119 height 31
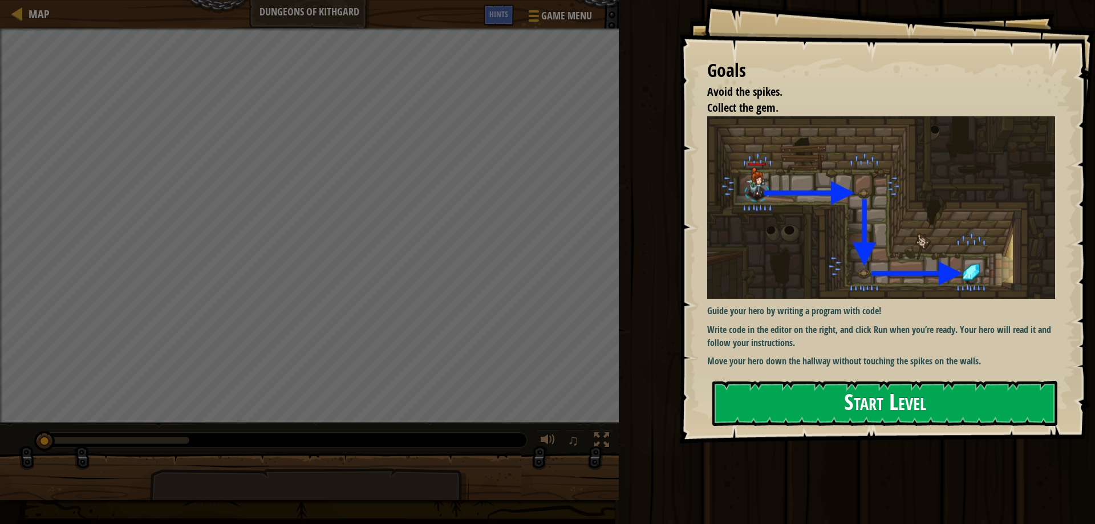
click at [855, 399] on button "Start Level" at bounding box center [885, 403] width 345 height 45
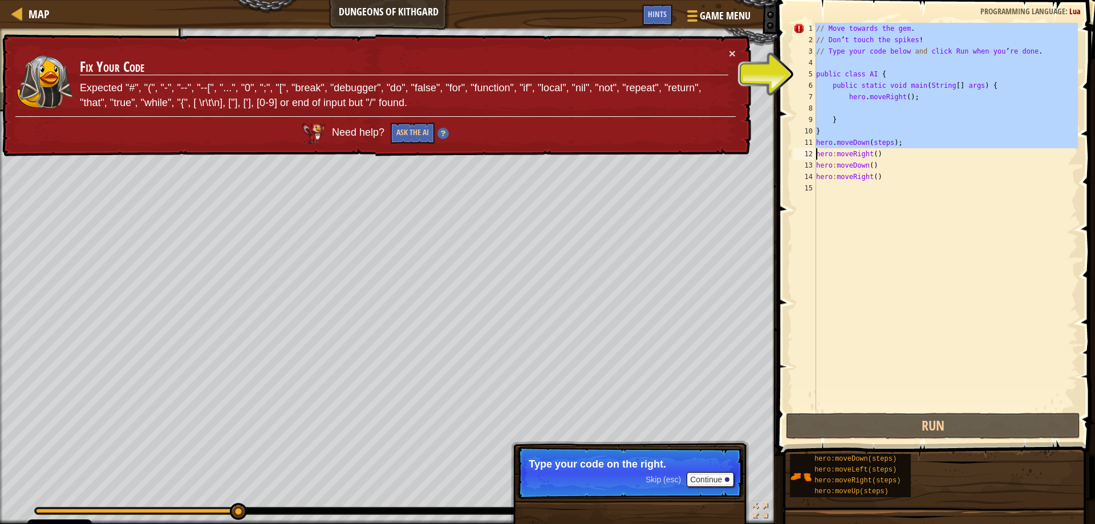
drag, startPoint x: 816, startPoint y: 27, endPoint x: 934, endPoint y: 141, distance: 164.2
click at [934, 141] on div "1 2 3 4 5 6 7 8 9 10 11 12 13 14 15 // Move towards the gem . // Don ’ t touch …" at bounding box center [934, 217] width 287 height 388
type textarea "hero:moveRight()"
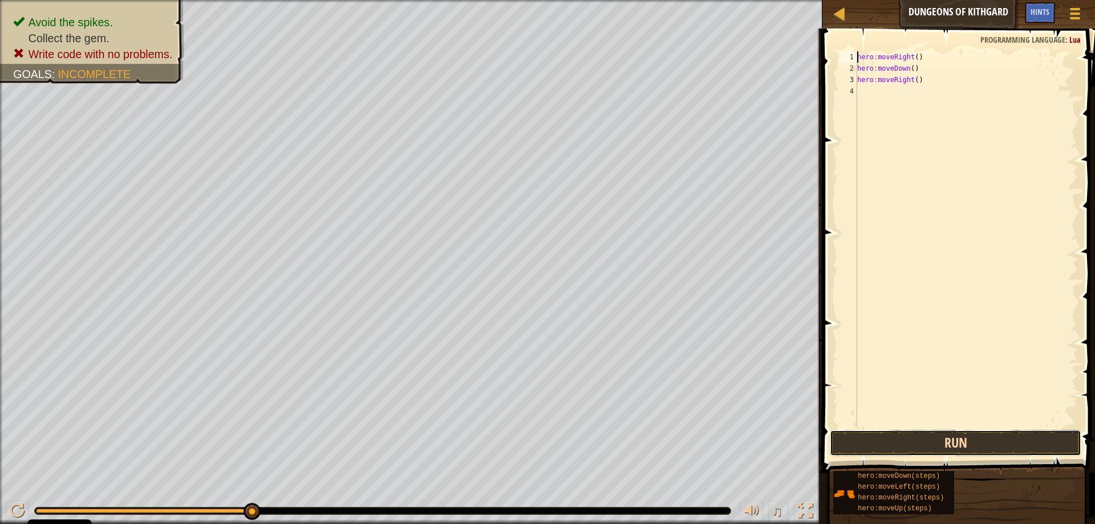
click at [982, 443] on button "Run" at bounding box center [956, 443] width 252 height 26
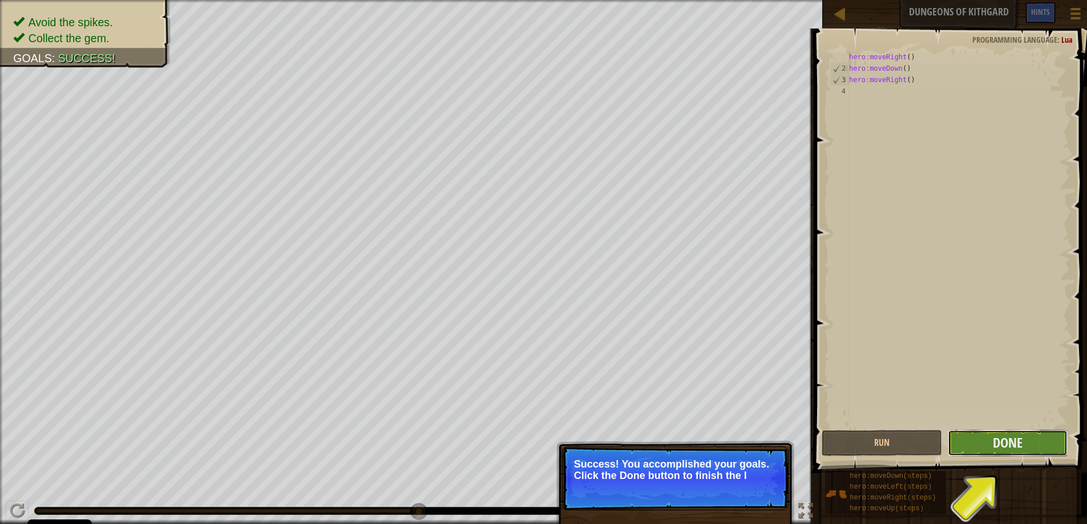
click at [1025, 440] on button "Done" at bounding box center [1008, 443] width 120 height 26
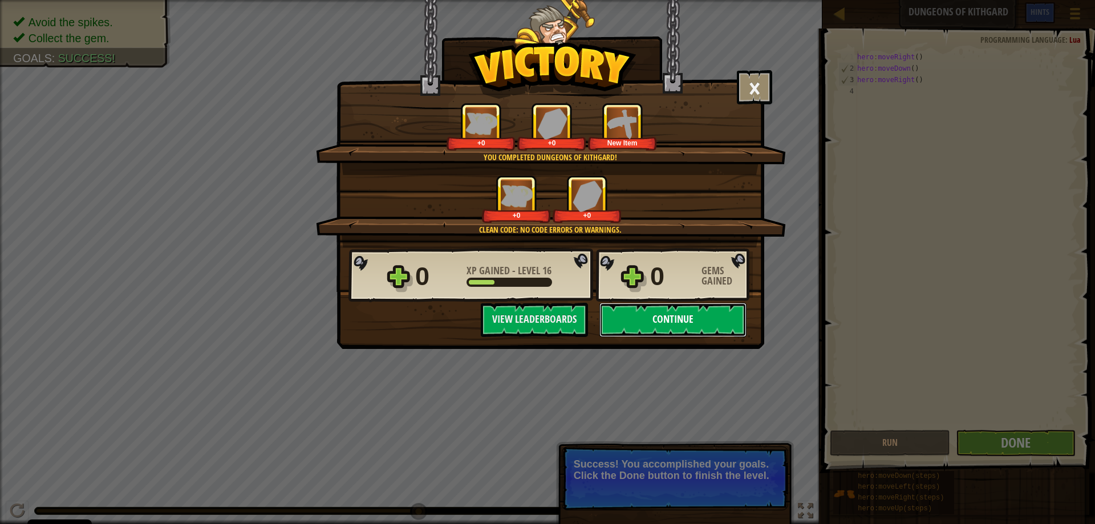
click at [691, 319] on button "Continue" at bounding box center [673, 320] width 147 height 34
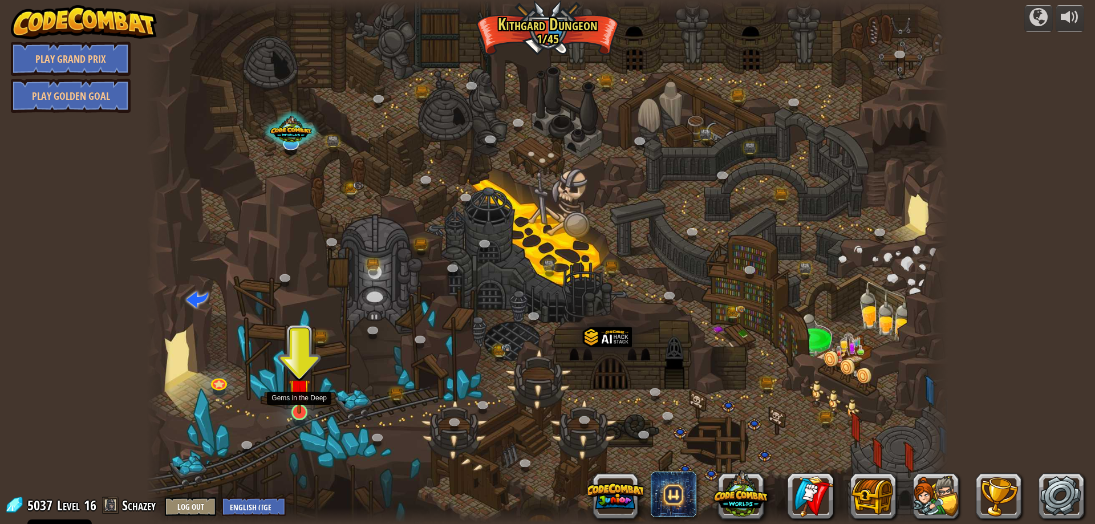
click at [310, 411] on img at bounding box center [300, 389] width 22 height 49
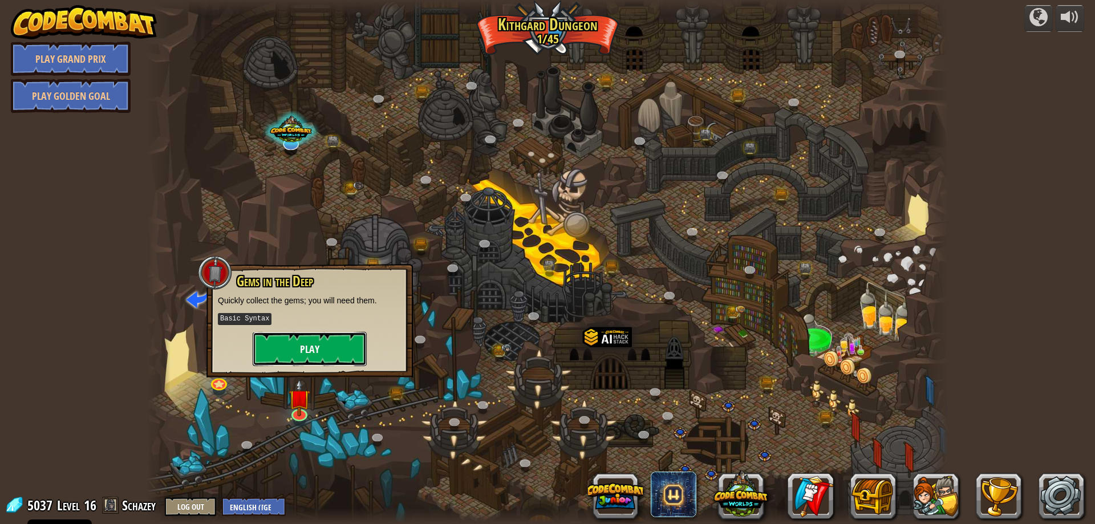
click at [312, 357] on button "Play" at bounding box center [310, 349] width 114 height 34
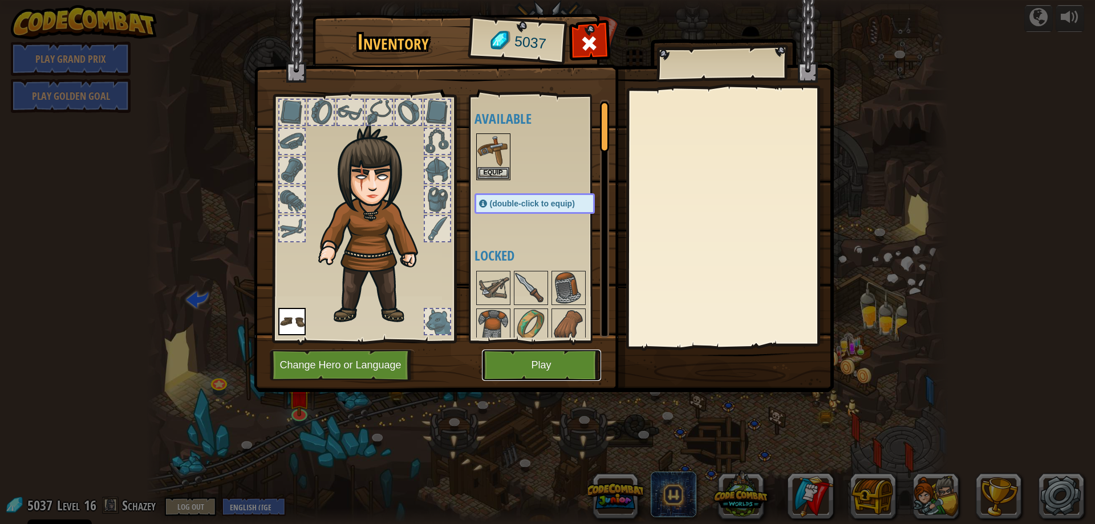
click at [546, 367] on button "Play" at bounding box center [541, 365] width 119 height 31
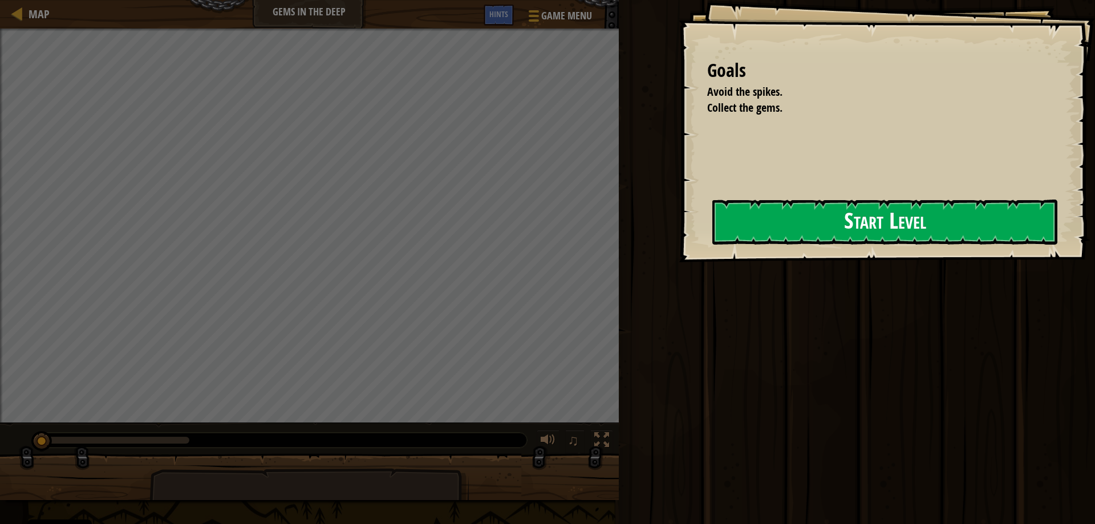
click at [753, 221] on button "Start Level" at bounding box center [885, 222] width 345 height 45
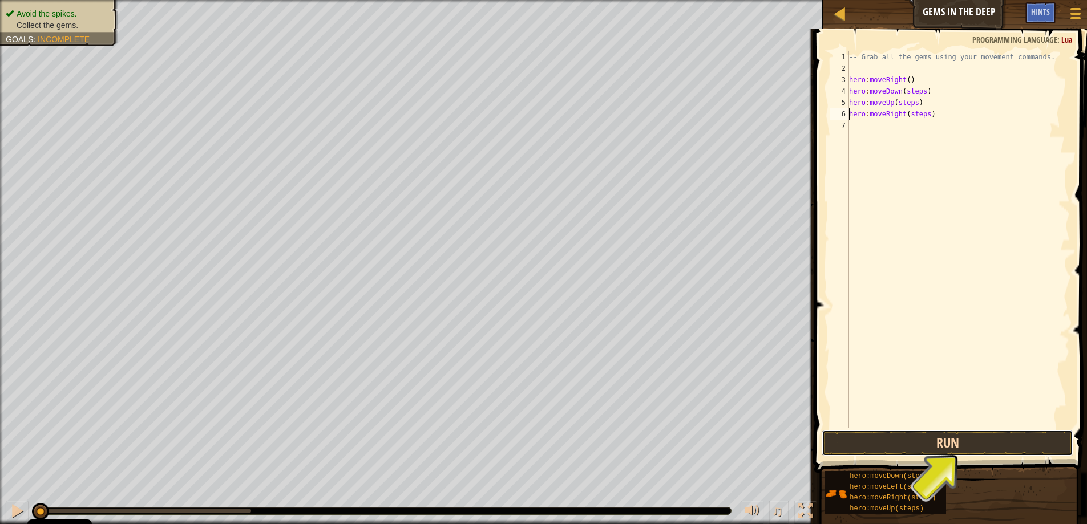
click at [852, 438] on button "Run" at bounding box center [948, 443] width 252 height 26
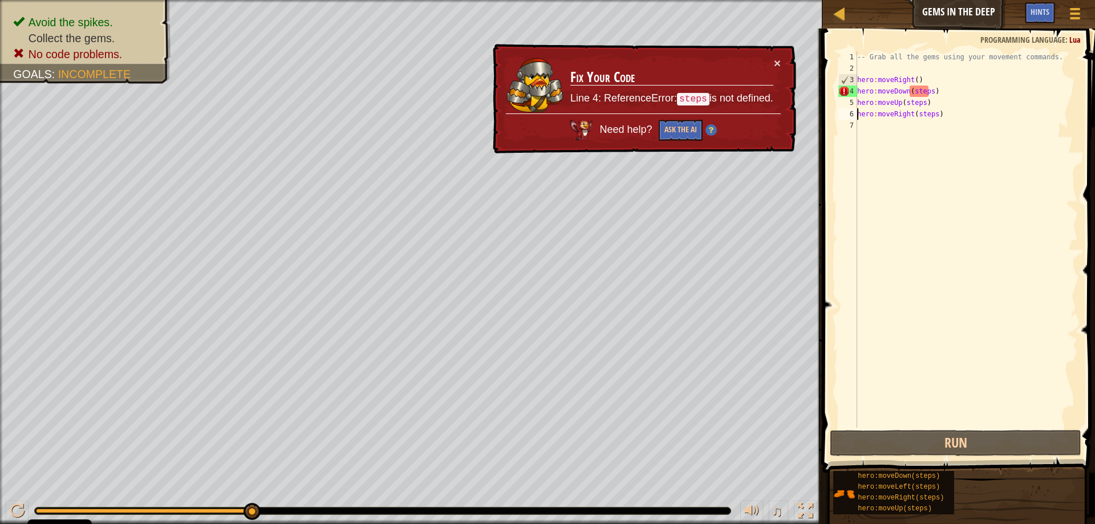
click at [926, 91] on div "-- Grab all the gems using your movement commands. hero : moveRight ( ) hero : …" at bounding box center [966, 250] width 223 height 399
click at [929, 92] on div "-- Grab all the gems using your movement commands. hero : moveRight ( ) hero : …" at bounding box center [966, 250] width 223 height 399
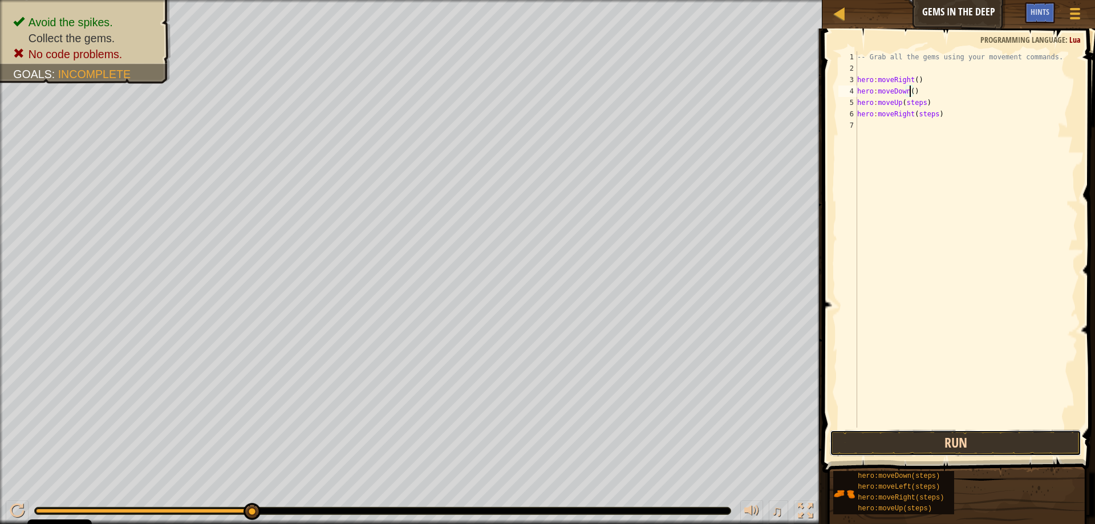
click at [931, 442] on button "Run" at bounding box center [956, 443] width 252 height 26
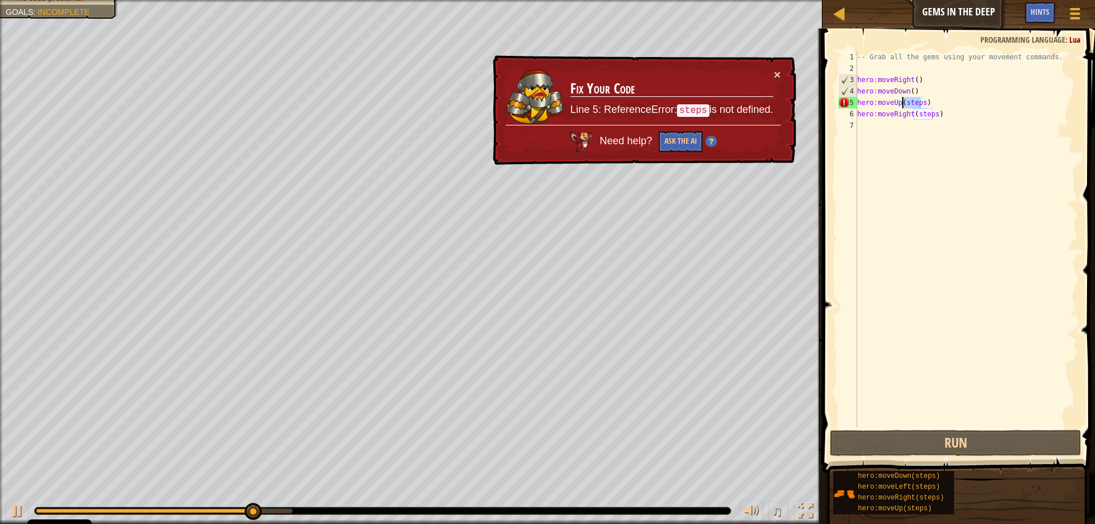
drag, startPoint x: 920, startPoint y: 103, endPoint x: 902, endPoint y: 106, distance: 18.6
click at [902, 106] on div "-- Grab all the gems using your movement commands. hero : moveRight ( ) hero : …" at bounding box center [966, 250] width 223 height 399
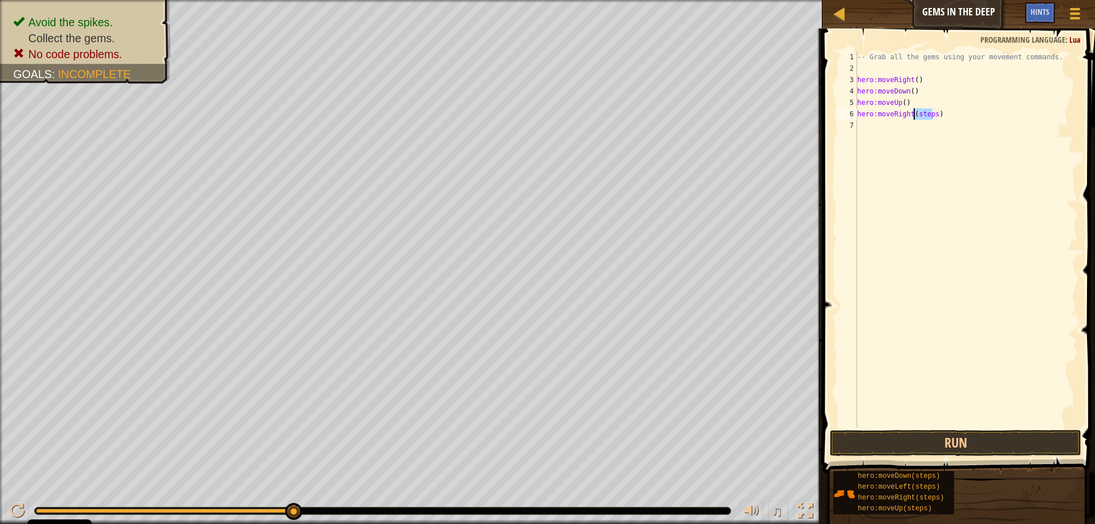
drag, startPoint x: 932, startPoint y: 114, endPoint x: 915, endPoint y: 116, distance: 17.8
click at [915, 116] on div "-- Grab all the gems using your movement commands. hero : moveRight ( ) hero : …" at bounding box center [966, 250] width 223 height 399
click at [979, 444] on button "Run" at bounding box center [956, 443] width 252 height 26
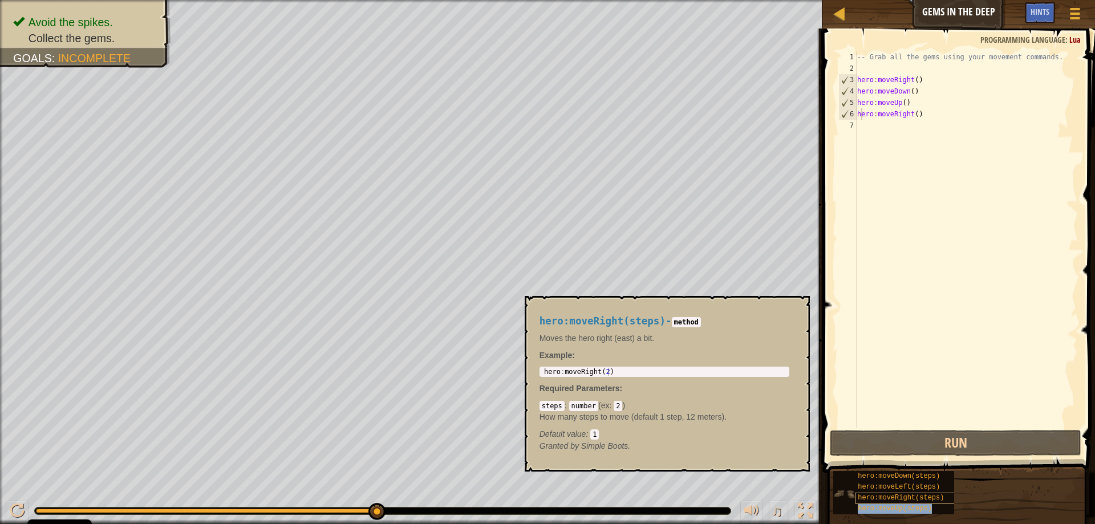
type textarea "hhero:moveUp(steps)ero:moveRight()"
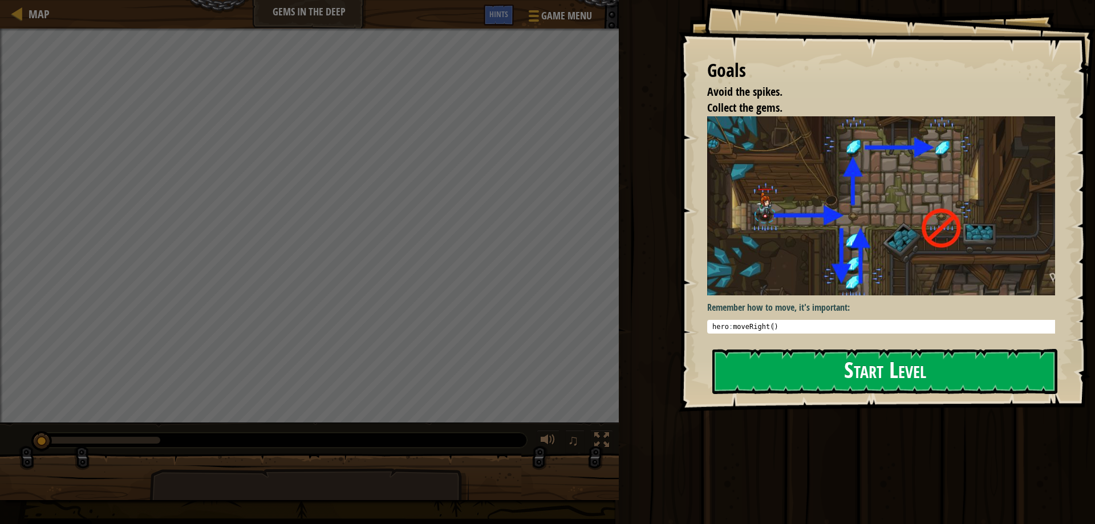
click at [782, 369] on button "Start Level" at bounding box center [885, 371] width 345 height 45
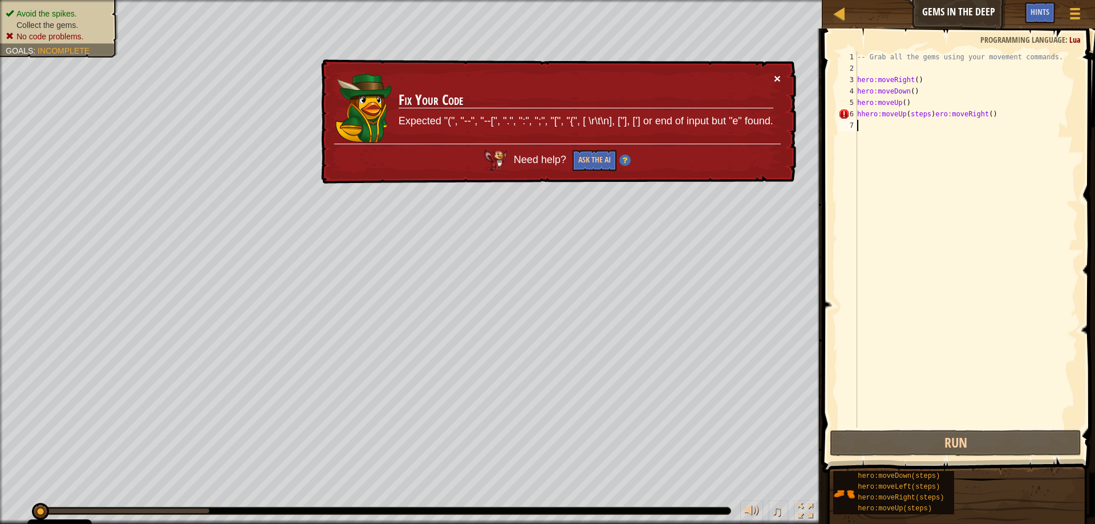
click at [775, 74] on button "×" at bounding box center [777, 78] width 7 height 12
drag, startPoint x: 988, startPoint y: 116, endPoint x: 846, endPoint y: 111, distance: 141.6
click at [846, 111] on div "1 2 3 4 5 6 7 -- Grab all the gems using your movement commands. hero : moveRig…" at bounding box center [957, 239] width 242 height 377
type textarea "hhero:moveUp(steps)ero:moveRight()"
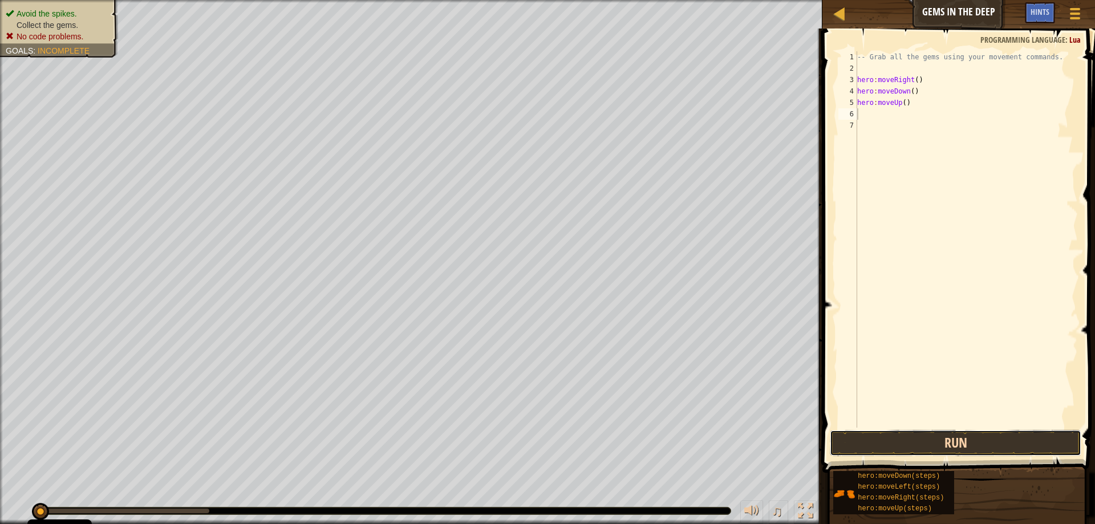
click at [899, 444] on button "Run" at bounding box center [956, 443] width 252 height 26
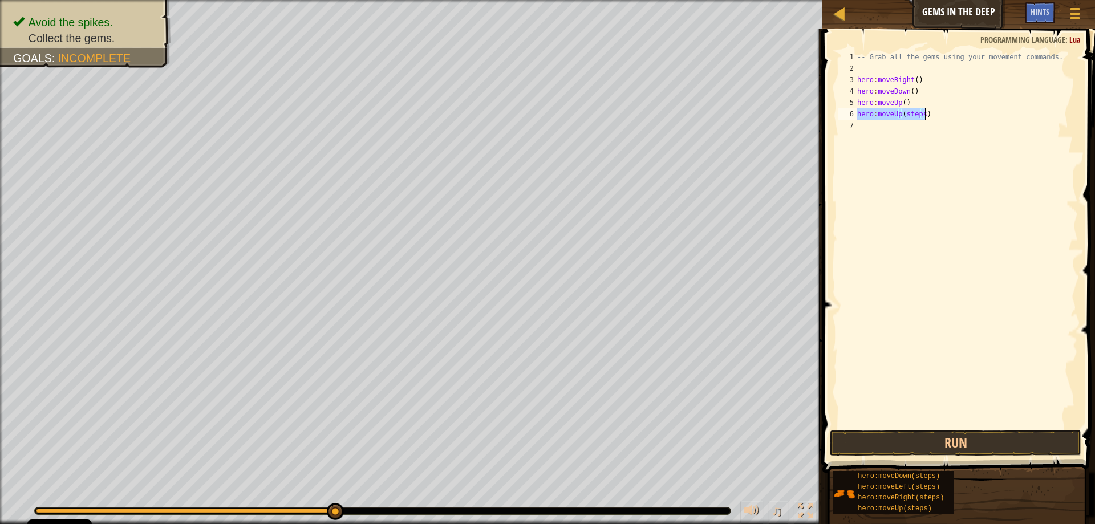
click at [921, 112] on div "-- Grab all the gems using your movement commands. hero : moveRight ( ) hero : …" at bounding box center [966, 239] width 223 height 377
click at [920, 112] on div "-- Grab all the gems using your movement commands. hero : moveRight ( ) hero : …" at bounding box center [966, 250] width 223 height 399
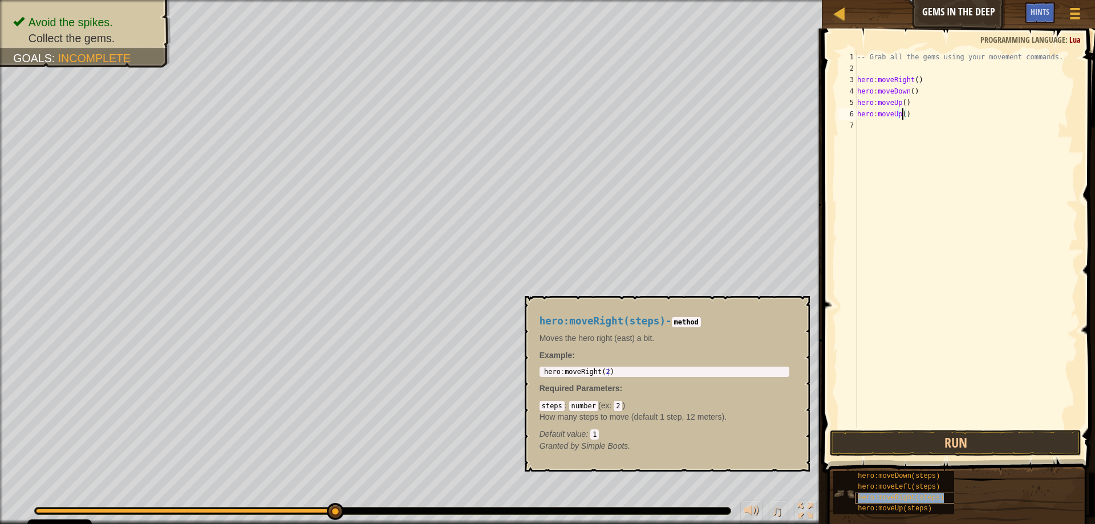
click at [872, 499] on span "hero:moveRight(steps)" at bounding box center [901, 498] width 86 height 8
click at [560, 406] on code "steps" at bounding box center [552, 406] width 25 height 10
drag, startPoint x: 557, startPoint y: 405, endPoint x: 538, endPoint y: 403, distance: 19.5
click at [538, 403] on div "hero:moveRight(steps) - method Moves the hero right (east) a bit. Example : 1 h…" at bounding box center [665, 383] width 266 height 157
click at [558, 405] on code "steps" at bounding box center [552, 406] width 25 height 10
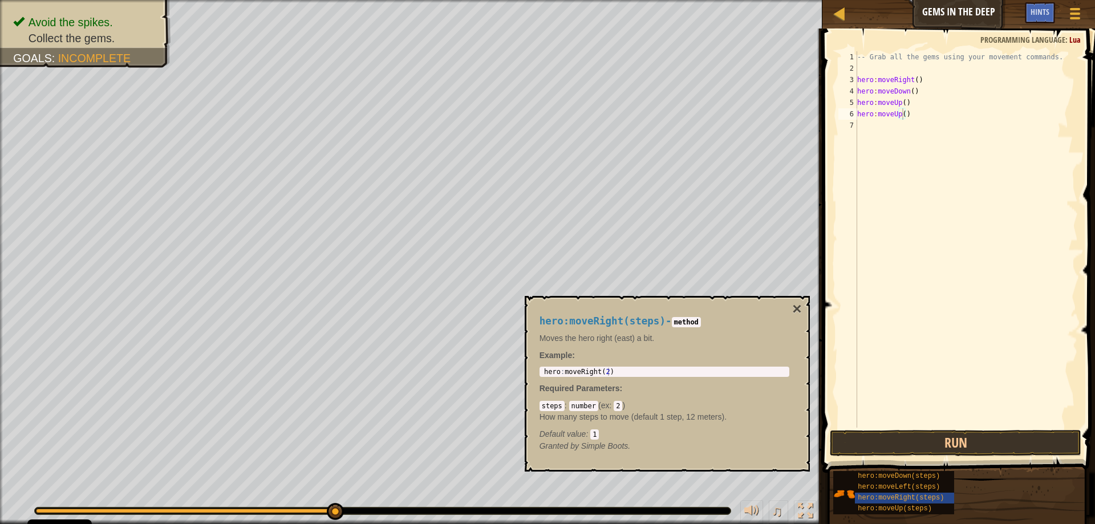
click at [559, 407] on code "steps" at bounding box center [552, 406] width 25 height 10
drag, startPoint x: 561, startPoint y: 406, endPoint x: 542, endPoint y: 406, distance: 18.8
click at [542, 406] on code "steps" at bounding box center [552, 406] width 25 height 10
click at [796, 307] on button "×" at bounding box center [797, 309] width 9 height 16
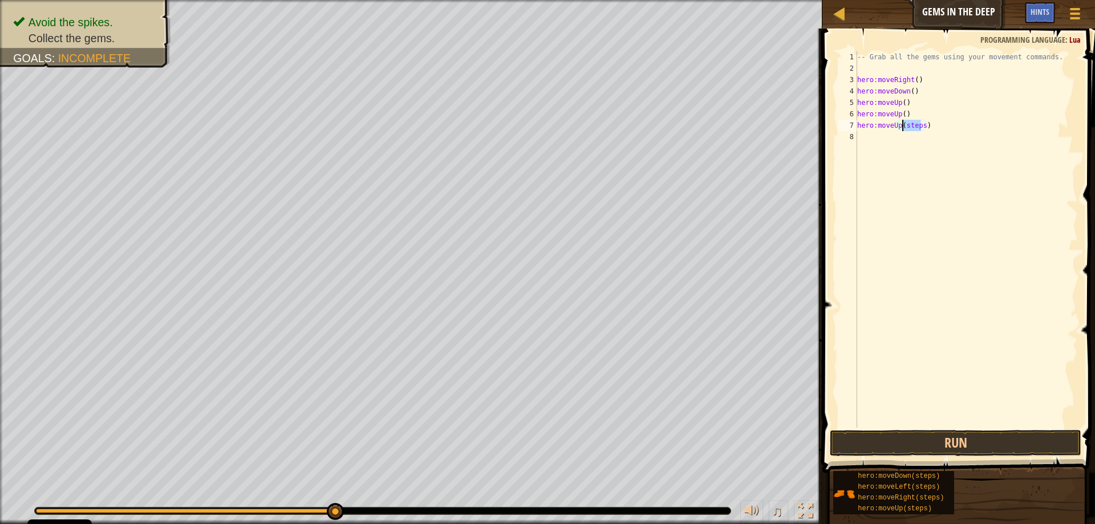
drag, startPoint x: 922, startPoint y: 127, endPoint x: 903, endPoint y: 128, distance: 18.8
click at [903, 128] on div "-- Grab all the gems using your movement commands. hero : moveRight ( ) hero : …" at bounding box center [966, 250] width 223 height 399
drag, startPoint x: 931, startPoint y: 136, endPoint x: 915, endPoint y: 140, distance: 16.3
click at [915, 140] on div "-- Grab all the gems using your movement commands. hero : moveRight ( ) hero : …" at bounding box center [966, 250] width 223 height 399
type textarea "hero:moveRight()"
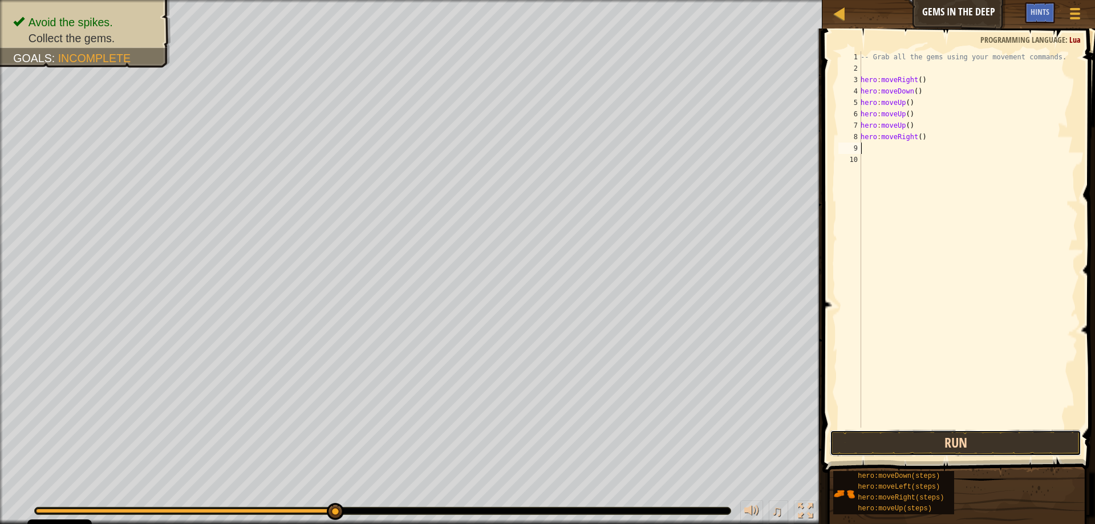
click at [935, 447] on button "Run" at bounding box center [956, 443] width 252 height 26
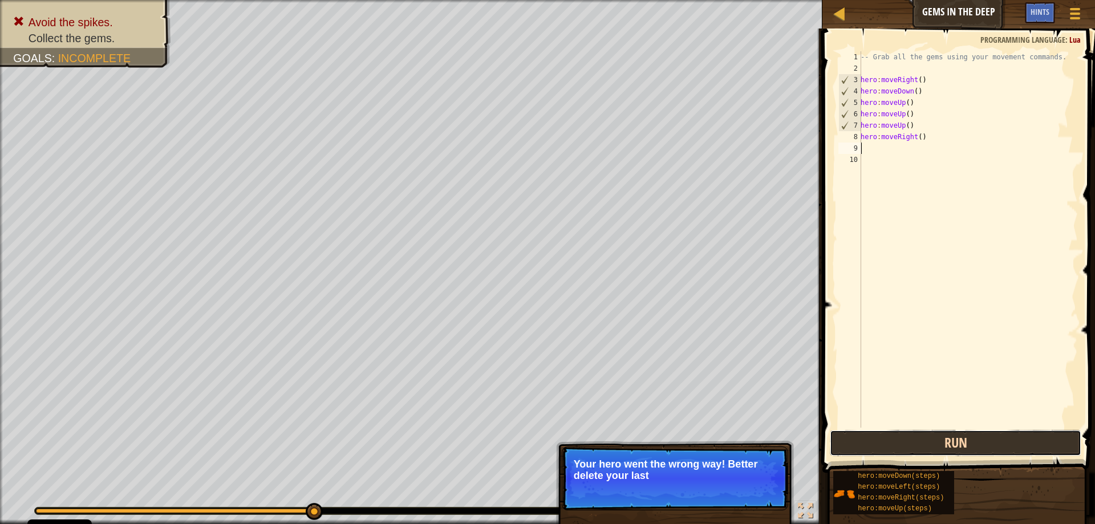
click at [875, 444] on button "Run" at bounding box center [956, 443] width 252 height 26
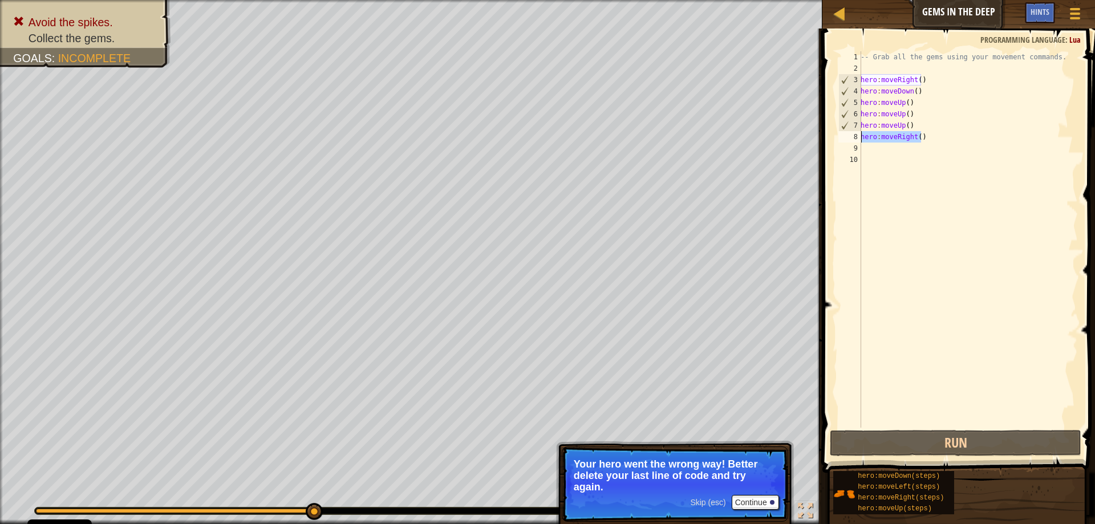
drag, startPoint x: 932, startPoint y: 137, endPoint x: 858, endPoint y: 138, distance: 74.2
click at [858, 138] on div "1 2 3 4 5 6 7 8 9 10 -- Grab all the gems using your movement commands. hero : …" at bounding box center [957, 239] width 242 height 377
type textarea "hero:moveRight()"
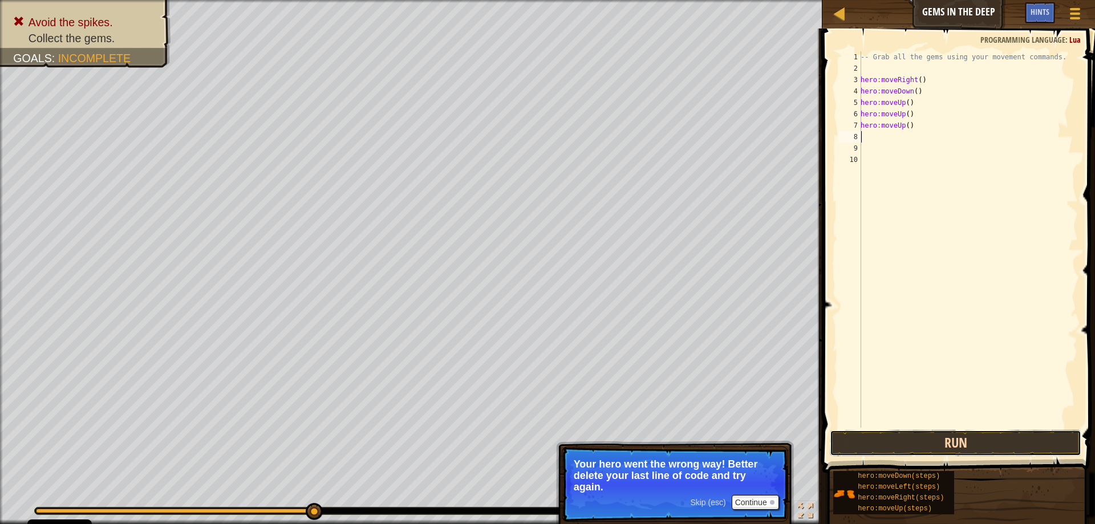
click at [888, 443] on button "Run" at bounding box center [956, 443] width 252 height 26
click at [858, 439] on button "Run" at bounding box center [956, 443] width 252 height 26
click at [930, 134] on div "-- Grab all the gems using your movement commands. hero : moveRight ( ) hero : …" at bounding box center [969, 239] width 220 height 377
drag, startPoint x: 932, startPoint y: 135, endPoint x: 913, endPoint y: 140, distance: 19.0
click at [913, 140] on div "-- Grab all the gems using your movement commands. hero : moveRight ( ) hero : …" at bounding box center [969, 250] width 220 height 399
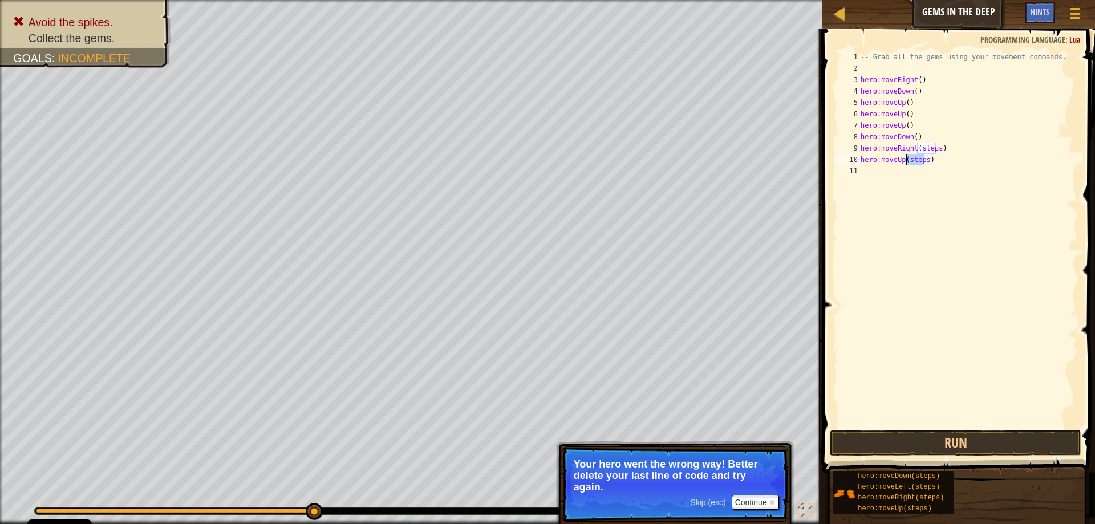
drag, startPoint x: 925, startPoint y: 160, endPoint x: 905, endPoint y: 162, distance: 20.1
click at [905, 162] on div "-- Grab all the gems using your movement commands. hero : moveRight ( ) hero : …" at bounding box center [969, 250] width 220 height 399
drag, startPoint x: 936, startPoint y: 149, endPoint x: 916, endPoint y: 152, distance: 20.2
click at [916, 152] on div "-- Grab all the gems using your movement commands. hero : moveRight ( ) hero : …" at bounding box center [969, 250] width 220 height 399
click at [920, 442] on button "Run" at bounding box center [956, 443] width 252 height 26
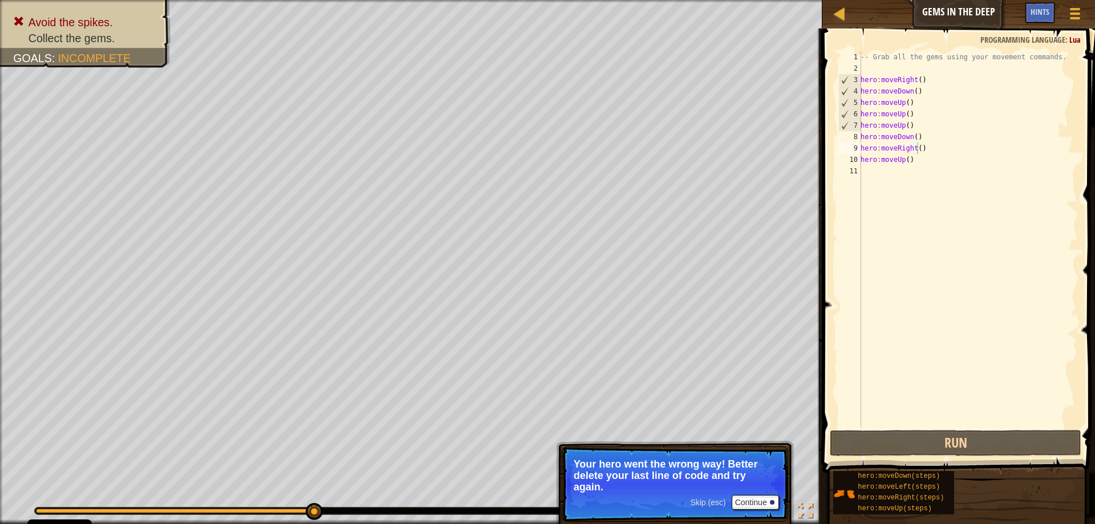
click at [707, 499] on span "Skip (esc)" at bounding box center [707, 502] width 35 height 9
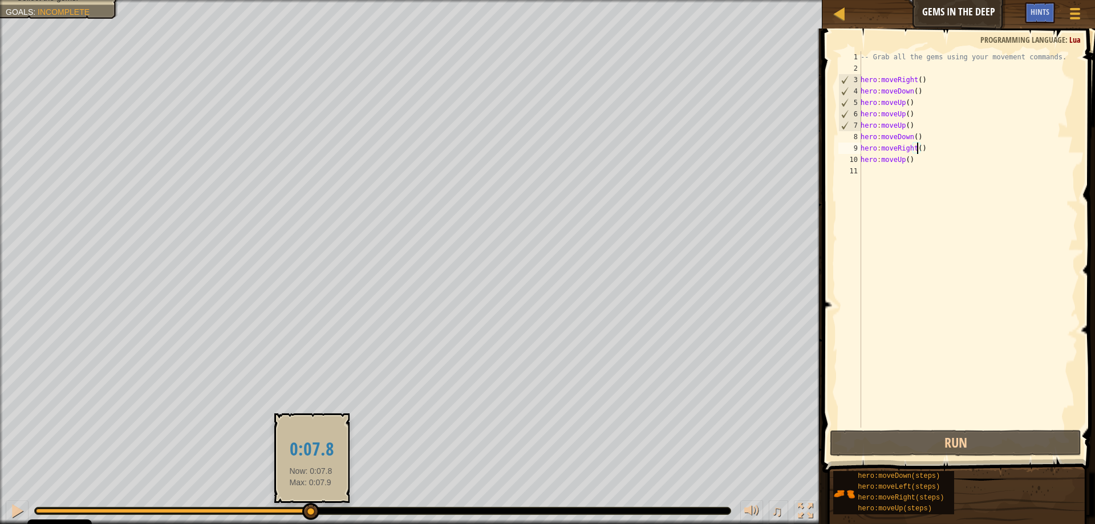
click at [311, 510] on div at bounding box center [310, 511] width 17 height 17
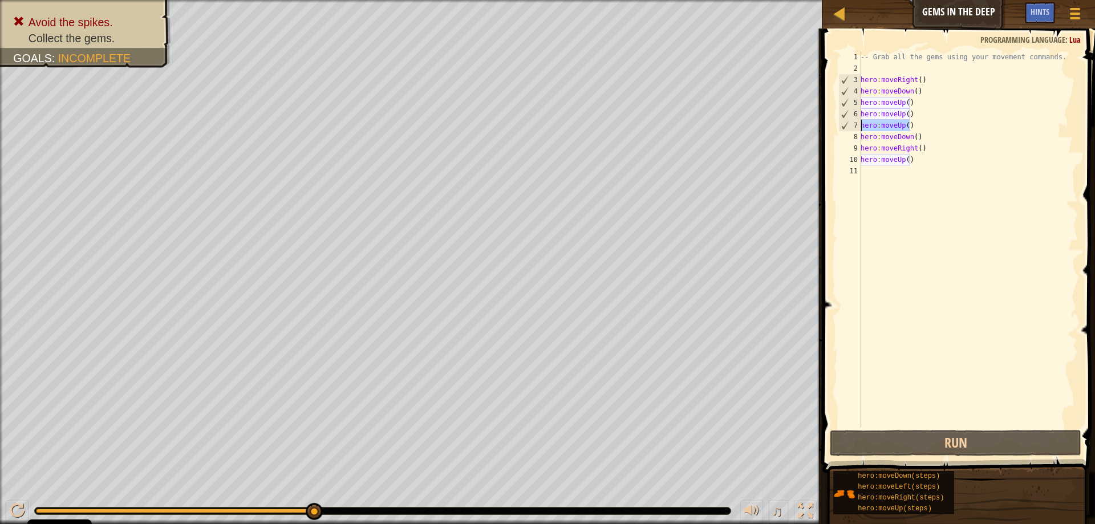
drag, startPoint x: 915, startPoint y: 122, endPoint x: 854, endPoint y: 125, distance: 60.5
click at [854, 125] on div "hero:moveRight() 1 2 3 4 5 6 7 8 9 10 11 -- Grab all the gems using your moveme…" at bounding box center [957, 239] width 242 height 377
type textarea "hero:moveUp()"
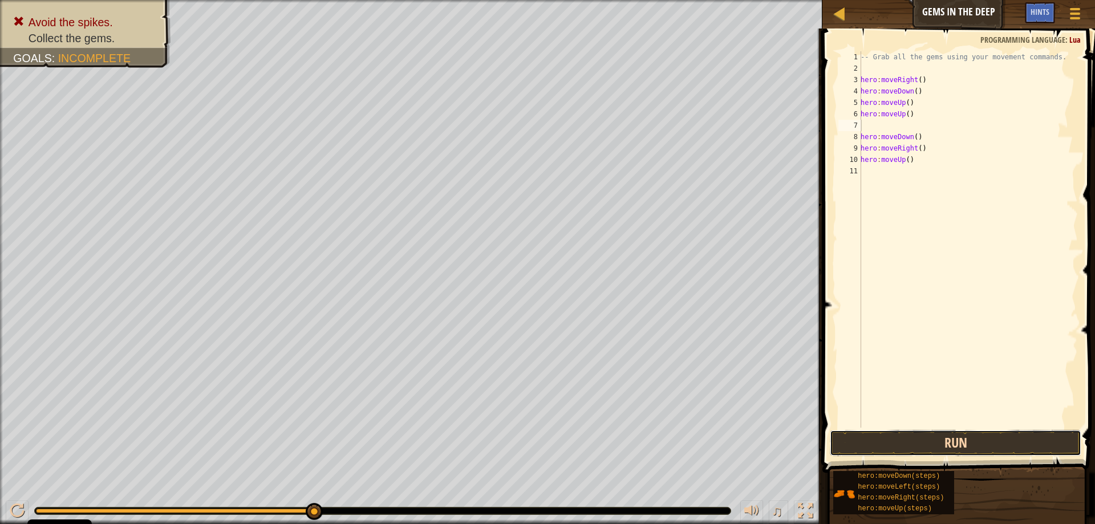
click at [920, 444] on button "Run" at bounding box center [956, 443] width 252 height 26
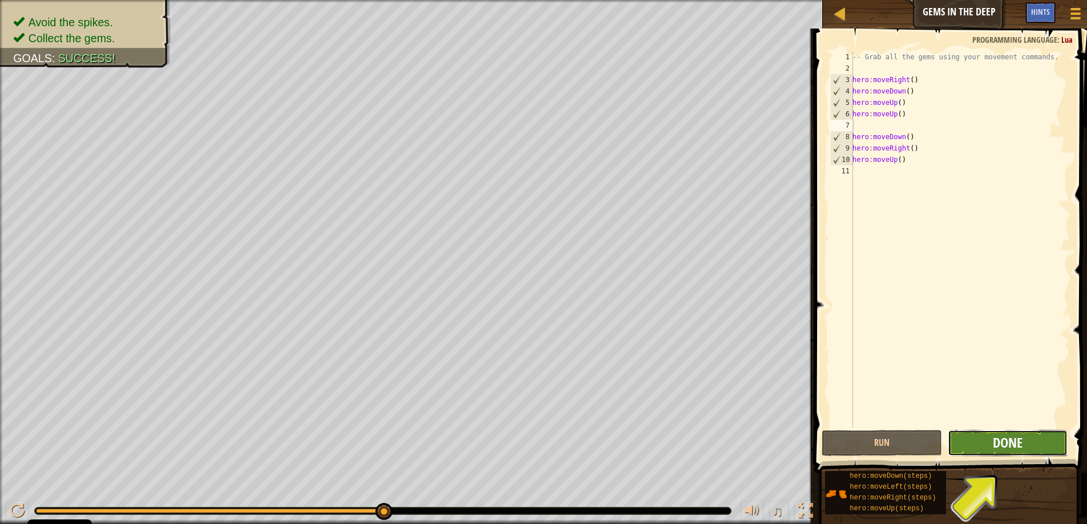
click at [1009, 446] on span "Done" at bounding box center [1008, 443] width 30 height 18
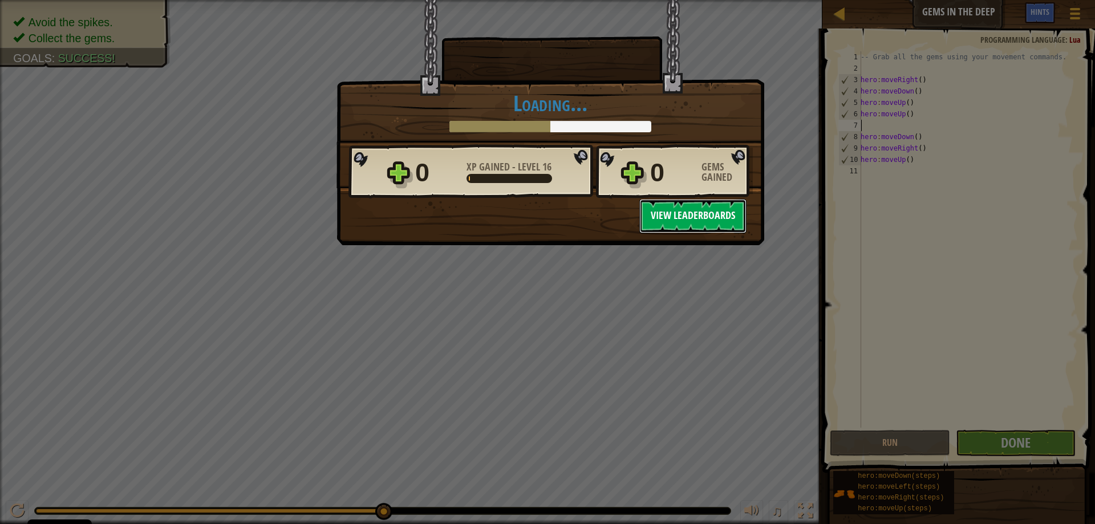
click at [693, 223] on button "View Leaderboards" at bounding box center [693, 216] width 107 height 34
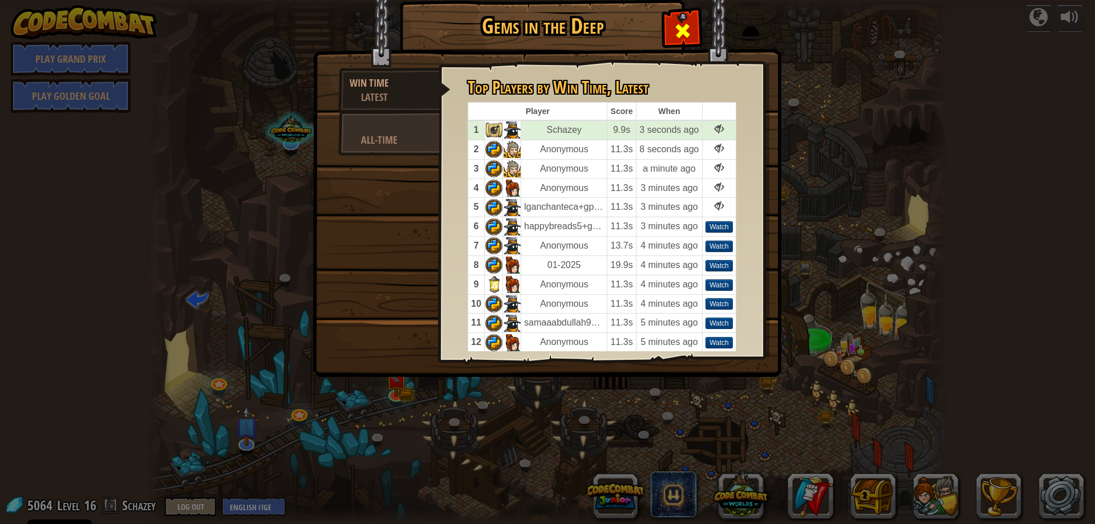
click at [673, 31] on div at bounding box center [683, 28] width 36 height 36
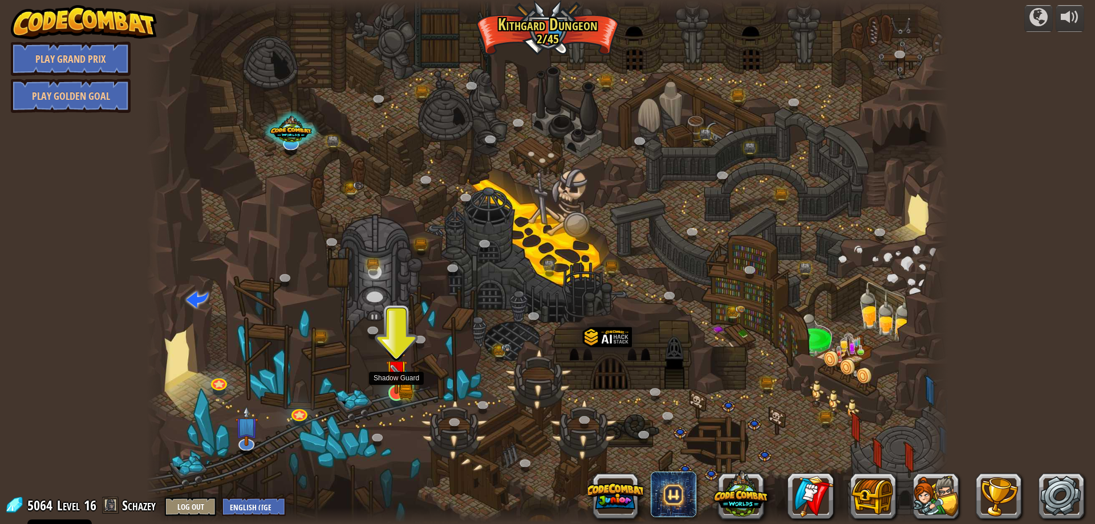
click at [387, 384] on img at bounding box center [397, 370] width 22 height 47
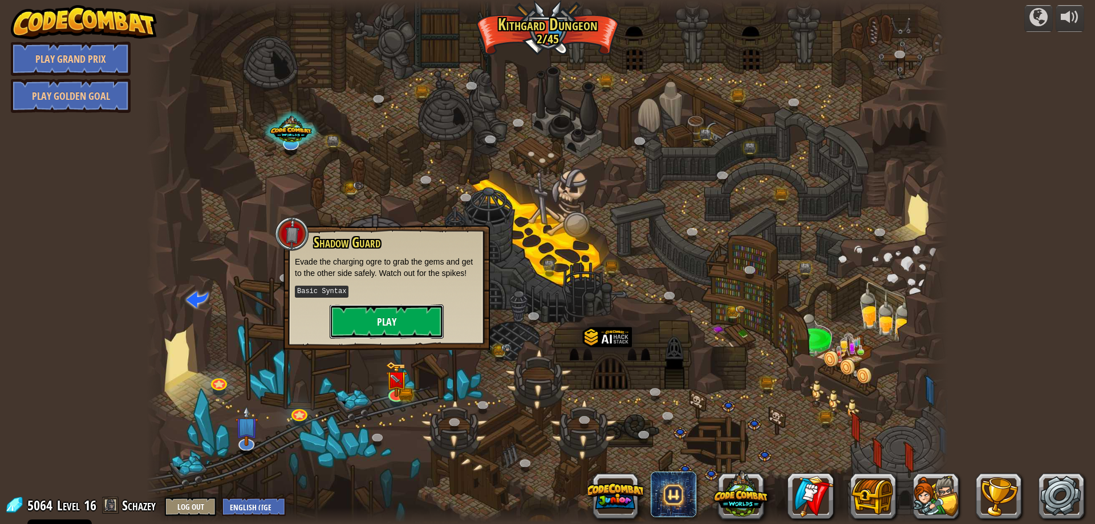
click at [385, 308] on button "Play" at bounding box center [387, 322] width 114 height 34
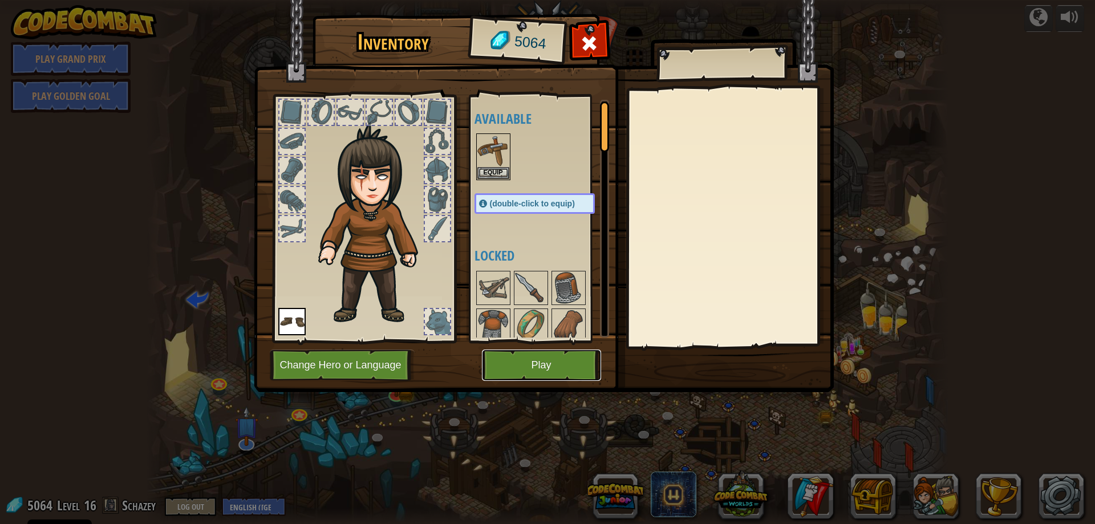
click at [544, 370] on button "Play" at bounding box center [541, 365] width 119 height 31
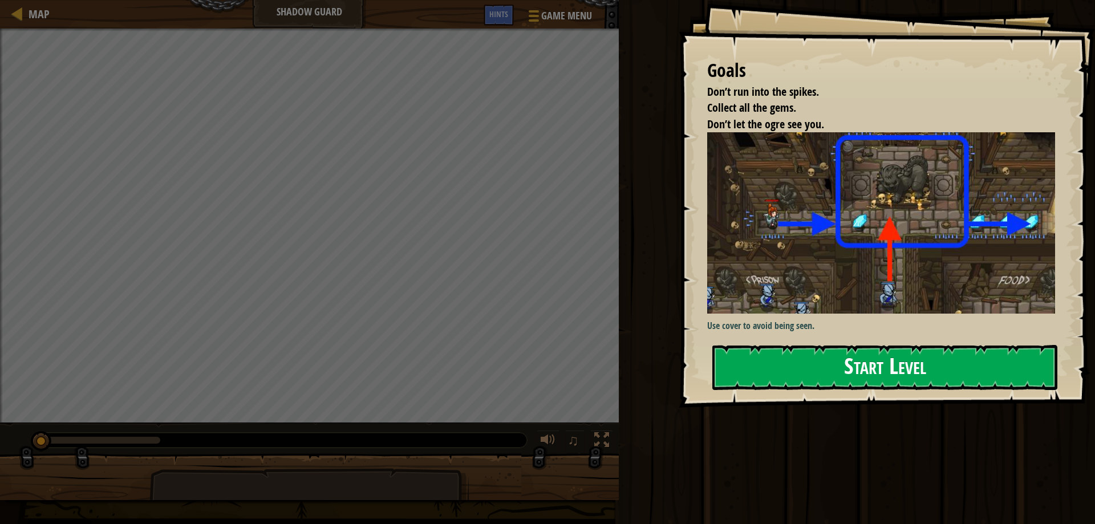
click at [840, 364] on button "Start Level" at bounding box center [885, 367] width 345 height 45
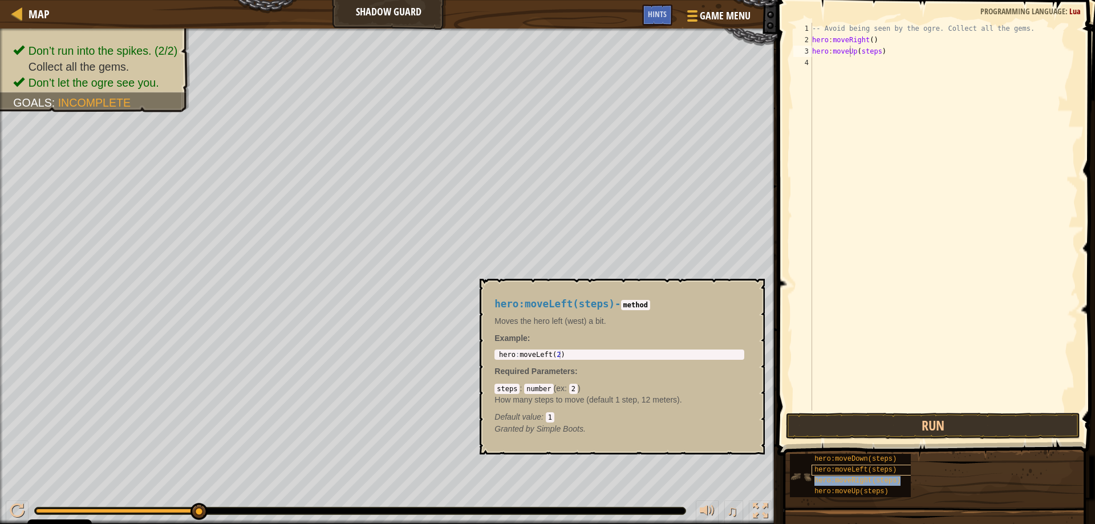
type textarea "hero:moveUhero:moveRight(steps)p(steps)"
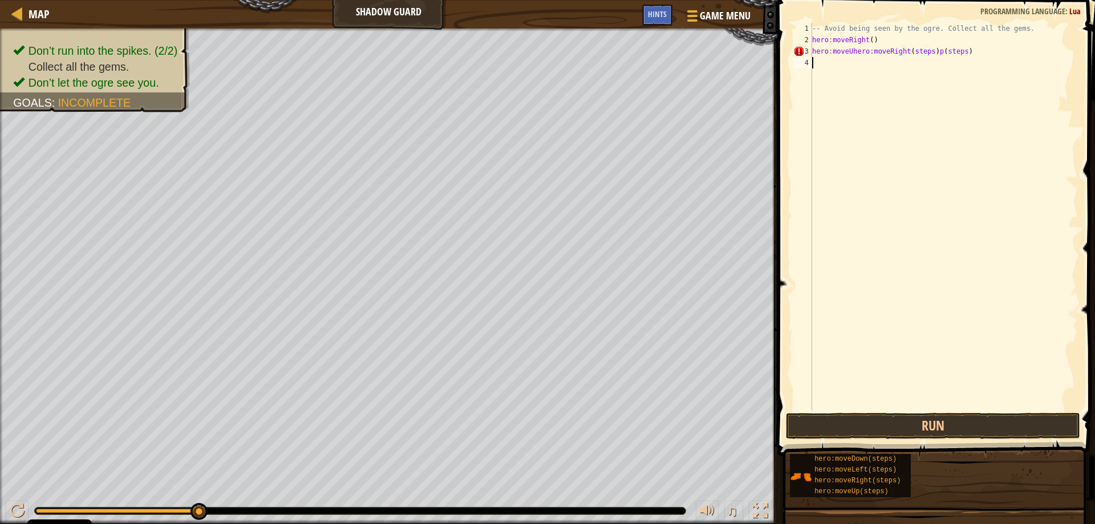
click at [957, 58] on div "-- Avoid being seen by the ogre. Collect all the gems. hero : moveRight ( ) her…" at bounding box center [944, 228] width 268 height 411
click at [959, 54] on div "-- Avoid being seen by the ogre. Collect all the gems. hero : moveRight ( ) her…" at bounding box center [944, 228] width 268 height 411
type textarea "h"
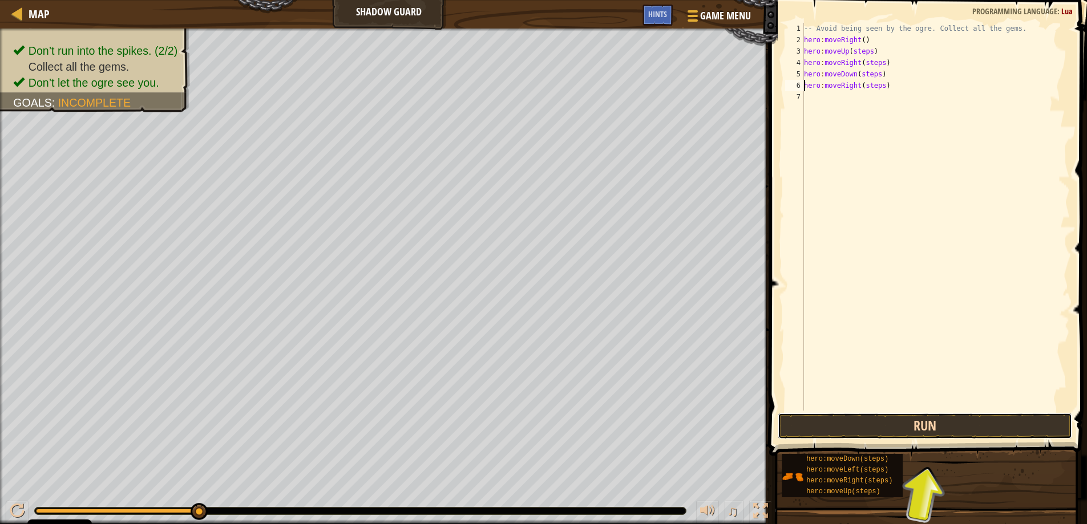
click at [981, 426] on button "Run" at bounding box center [925, 426] width 295 height 26
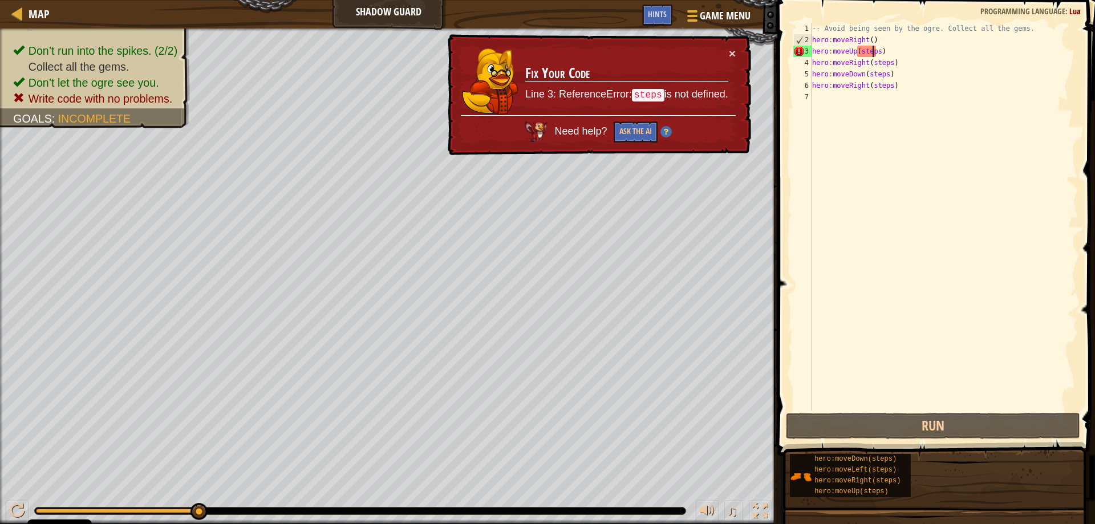
click at [875, 52] on div "-- Avoid being seen by the ogre. Collect all the gems. hero : moveRight ( ) her…" at bounding box center [944, 228] width 268 height 411
click at [877, 51] on div "-- Avoid being seen by the ogre. Collect all the gems. hero : moveRight ( ) her…" at bounding box center [944, 228] width 268 height 411
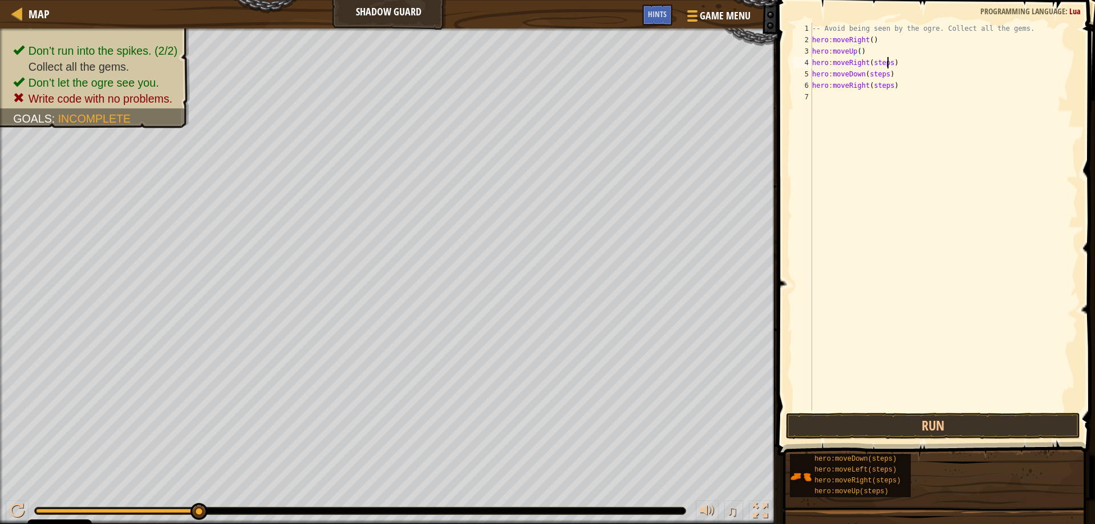
click at [888, 63] on div "-- Avoid being seen by the ogre. Collect all the gems. hero : moveRight ( ) her…" at bounding box center [944, 228] width 268 height 411
click at [884, 75] on div "-- Avoid being seen by the ogre. Collect all the gems. hero : moveRight ( ) her…" at bounding box center [944, 228] width 268 height 411
type textarea "hero:moveDown(s)"
click at [867, 75] on div "-- Avoid being seen by the ogre. Collect all the gems. hero : moveRight ( ) her…" at bounding box center [944, 228] width 268 height 411
click at [887, 86] on div "-- Avoid being seen by the ogre. Collect all the gems. hero : moveRight ( ) her…" at bounding box center [944, 228] width 268 height 411
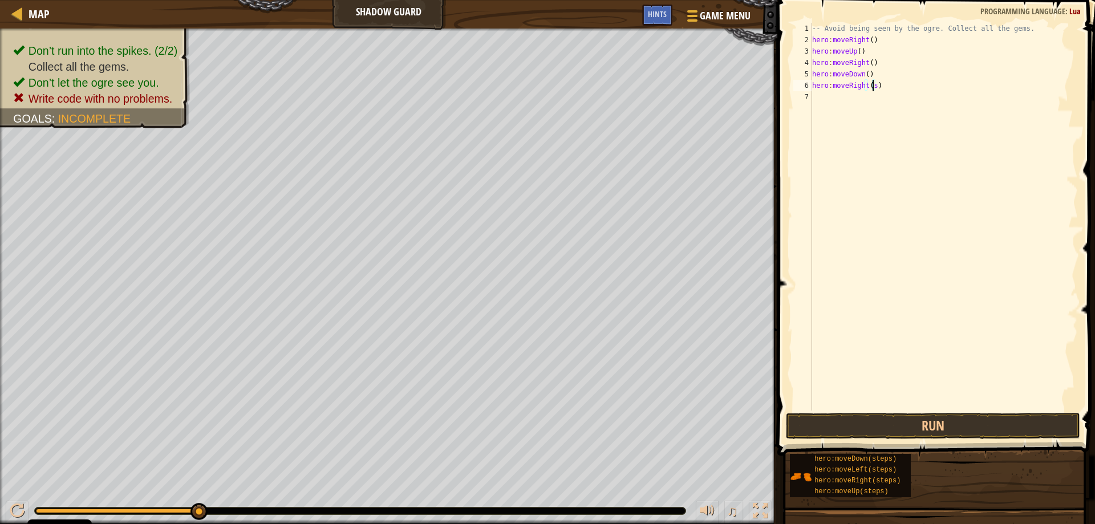
type textarea "hero:moveRight()"
click at [833, 426] on button "Run" at bounding box center [933, 426] width 295 height 26
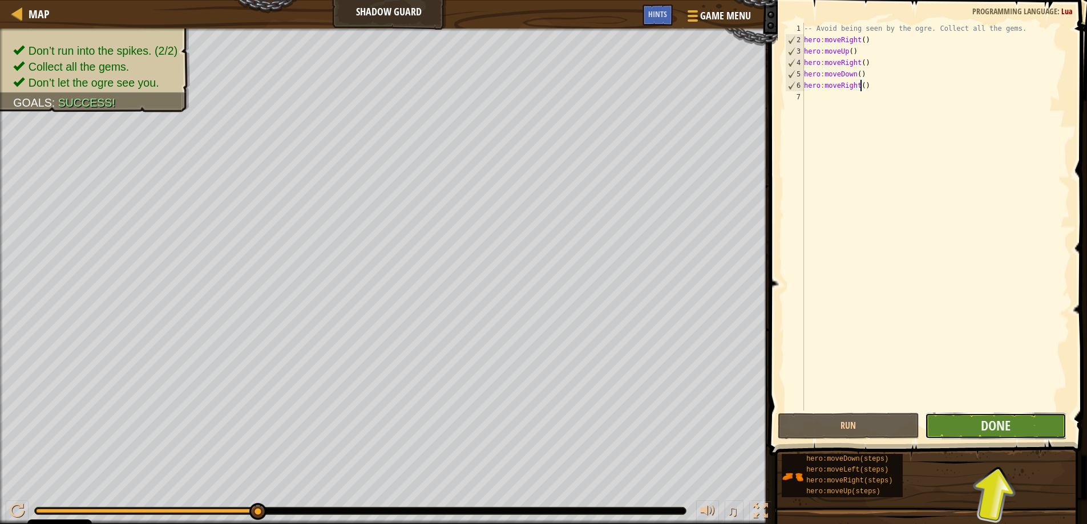
click at [978, 434] on button "Done" at bounding box center [995, 426] width 141 height 26
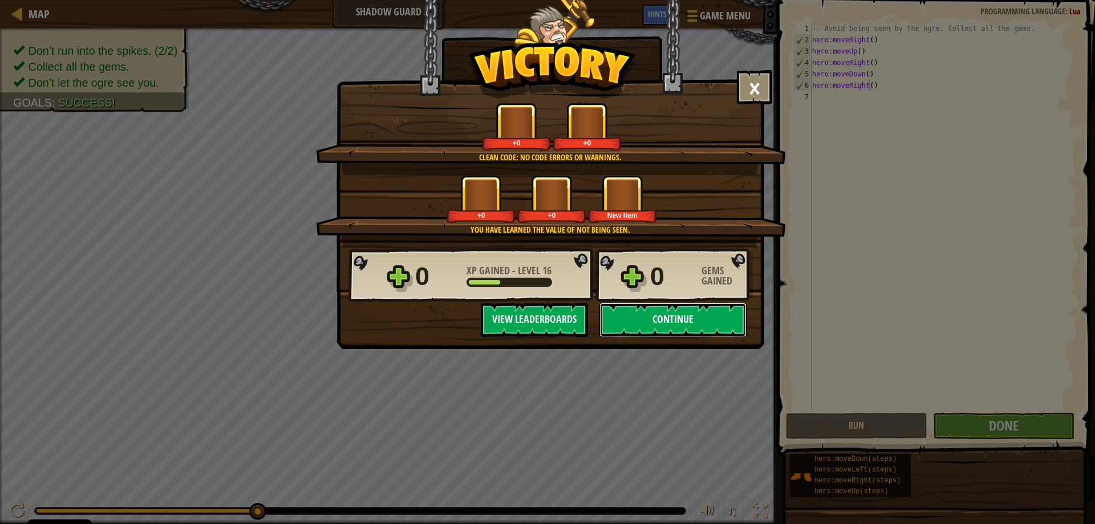
click at [666, 316] on button "Continue" at bounding box center [673, 320] width 147 height 34
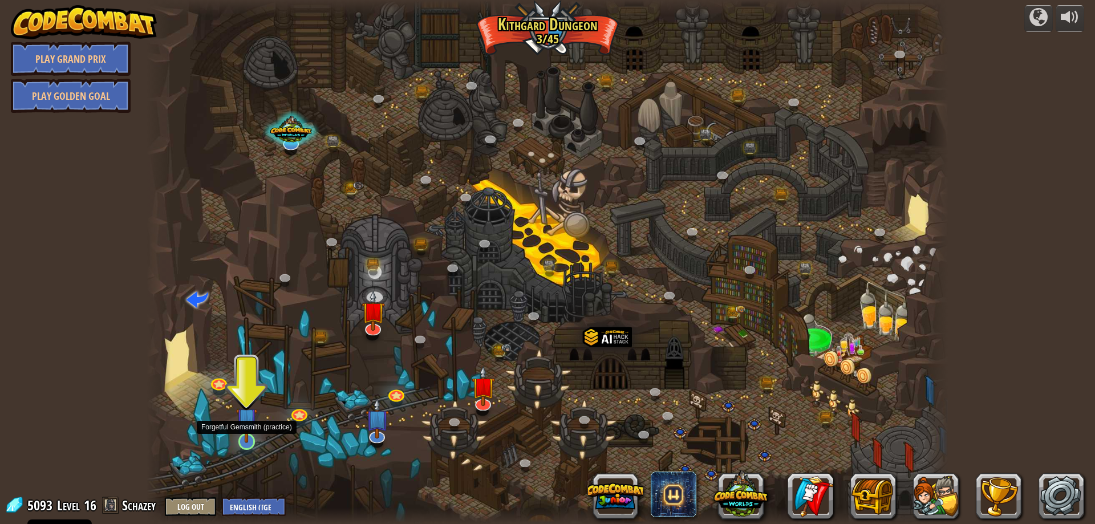
click at [251, 440] on img at bounding box center [247, 418] width 22 height 49
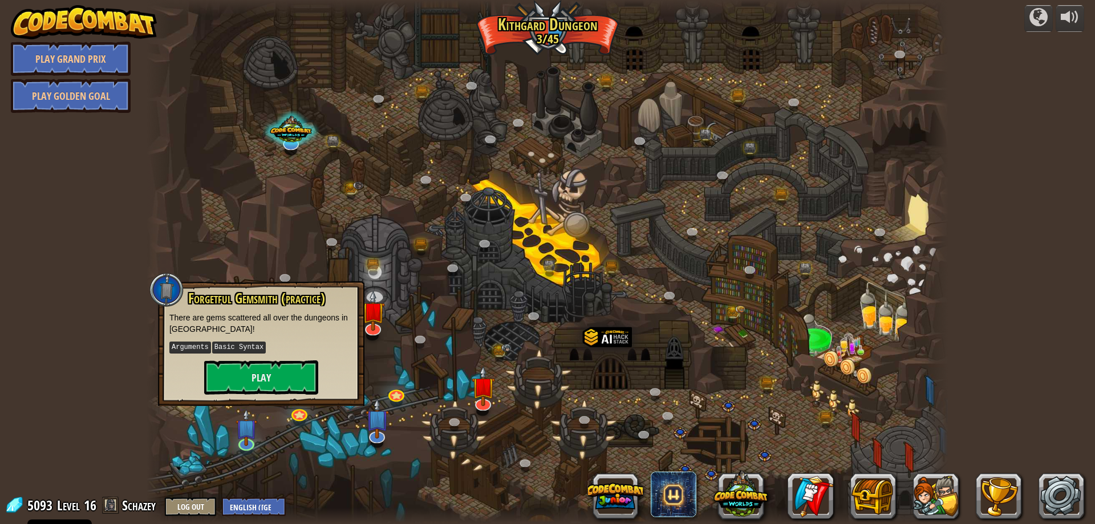
click at [282, 463] on div at bounding box center [548, 262] width 802 height 524
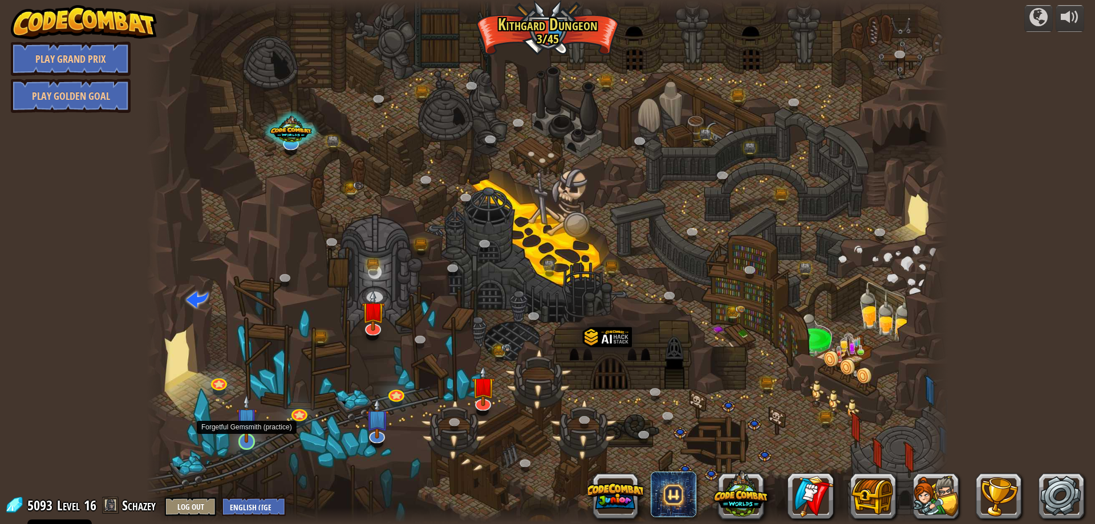
click at [249, 440] on img at bounding box center [247, 418] width 22 height 49
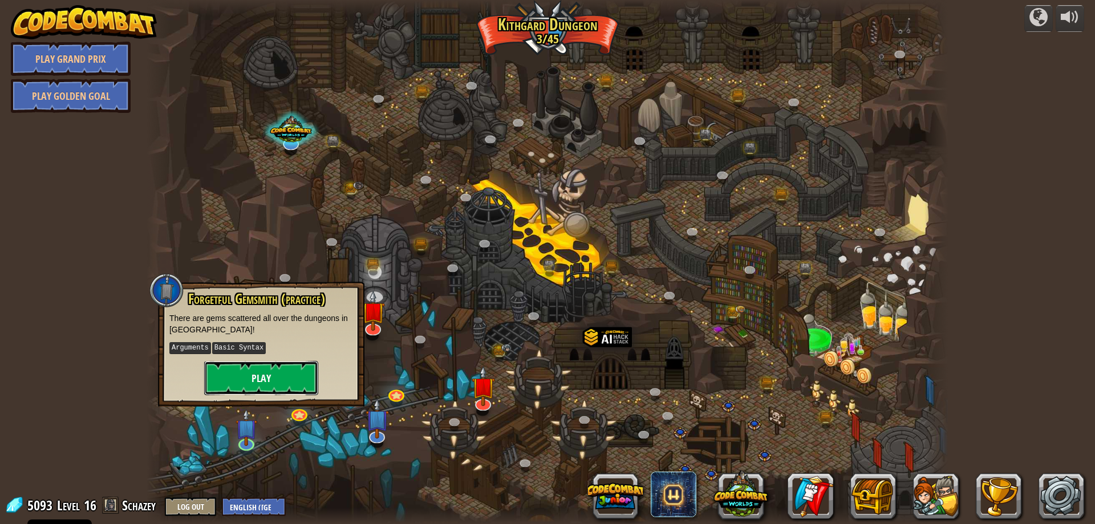
click at [266, 383] on button "Play" at bounding box center [261, 378] width 114 height 34
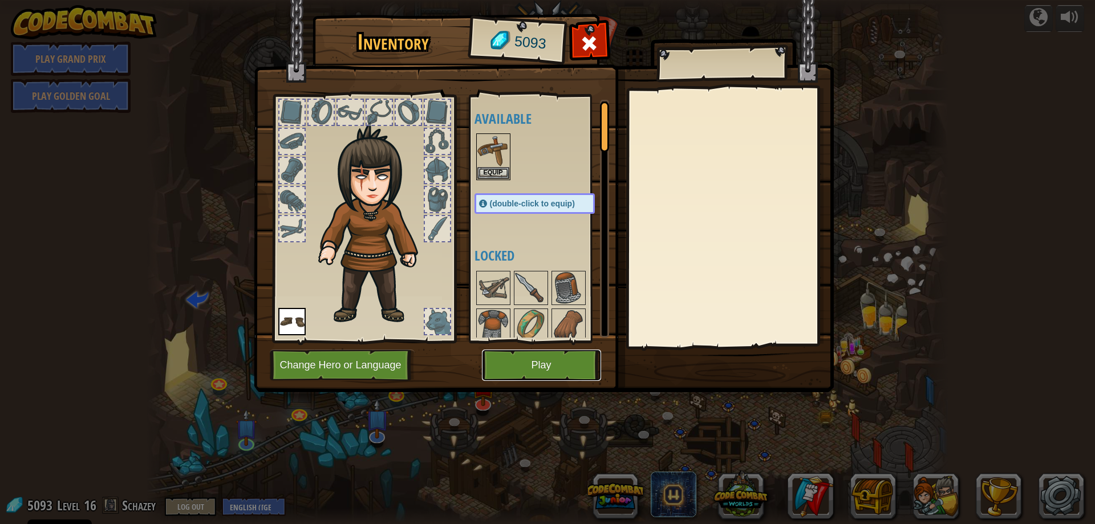
click at [533, 369] on button "Play" at bounding box center [541, 365] width 119 height 31
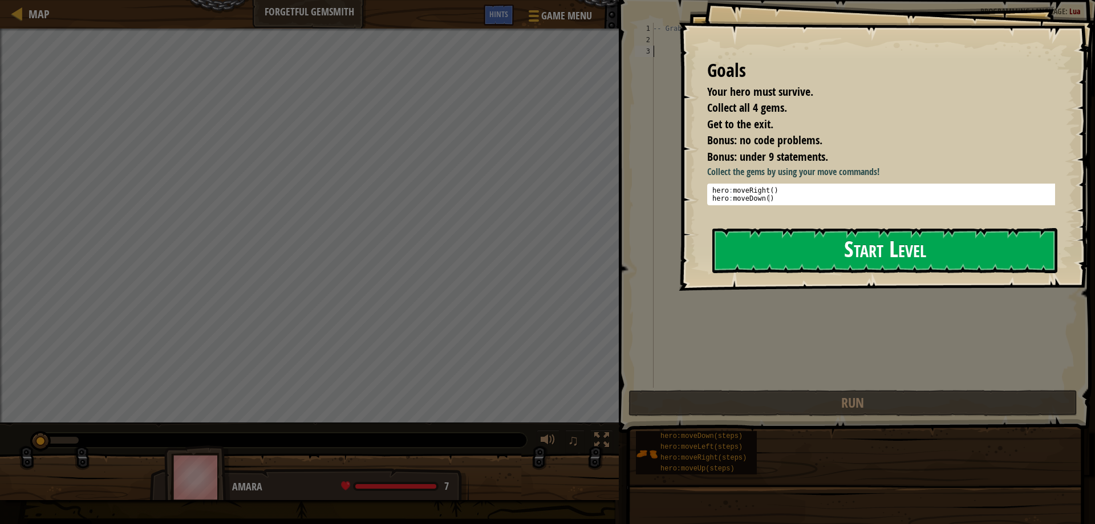
click at [775, 256] on button "Start Level" at bounding box center [885, 250] width 345 height 45
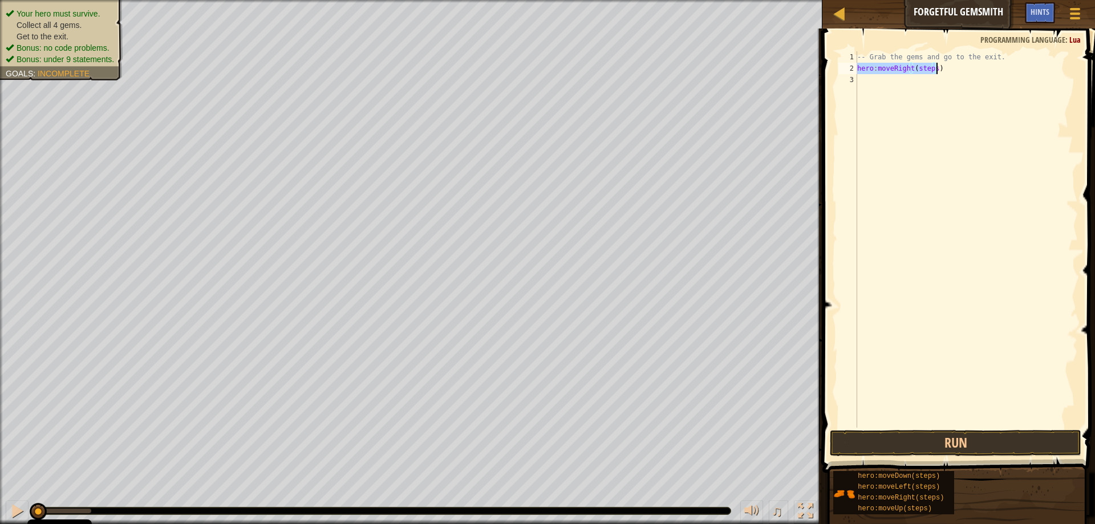
click at [931, 65] on div "-- Grab the gems and go to the exit. hero : moveRight ( steps )" at bounding box center [966, 239] width 223 height 377
click at [928, 79] on div "-- Grab the gems and go to the exit. hero : moveRight ( ) hero : moveDown ( ste…" at bounding box center [966, 250] width 223 height 399
click at [933, 90] on div "-- Grab the gems and go to the exit. hero : moveRight ( ) hero : moveDown ( ) h…" at bounding box center [966, 250] width 223 height 399
click at [921, 103] on div "-- Grab the gems and go to the exit. hero : moveRight ( ) hero : moveDown ( ) h…" at bounding box center [966, 250] width 223 height 399
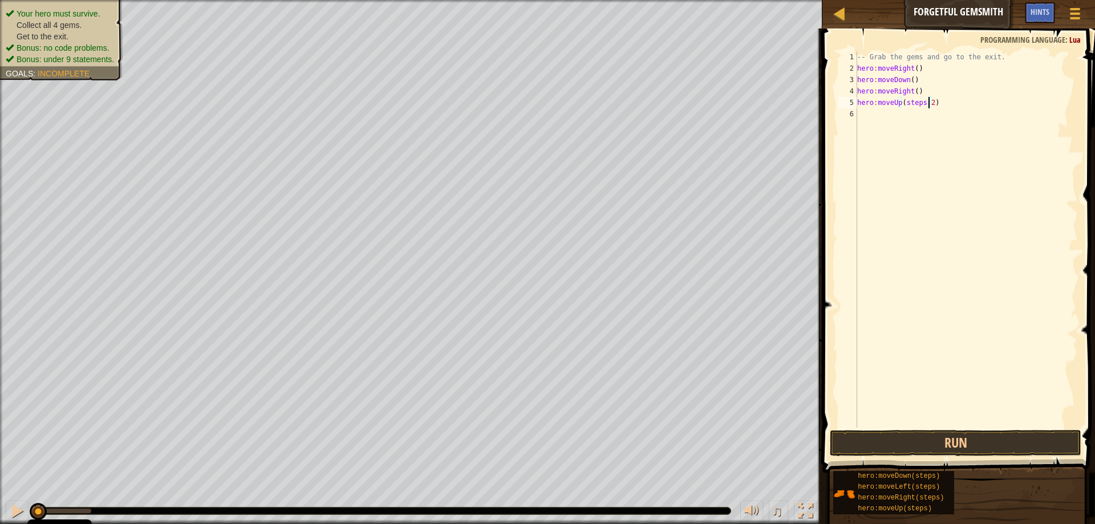
type textarea "hero:moveUp(steps,2)"
